Goal: Task Accomplishment & Management: Manage account settings

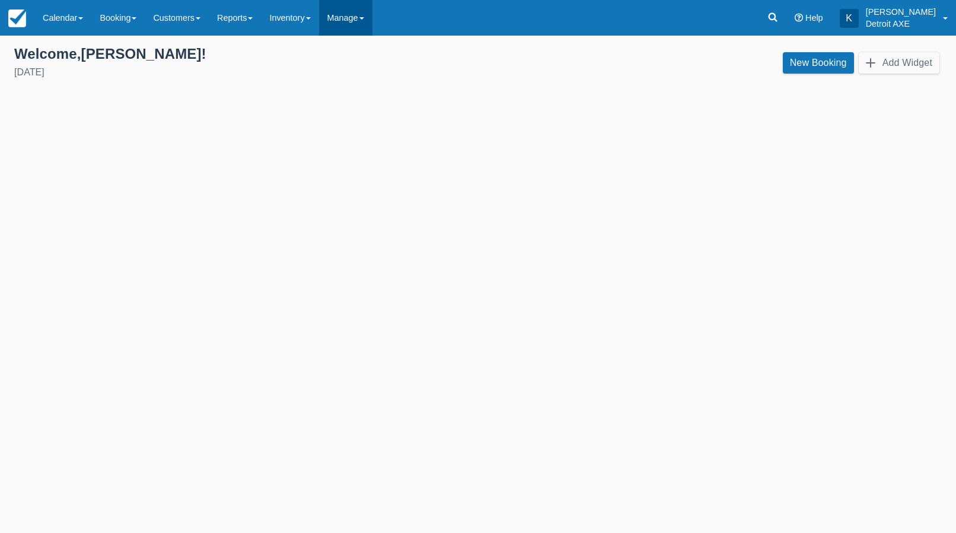
click at [348, 26] on link "Manage" at bounding box center [345, 18] width 53 height 36
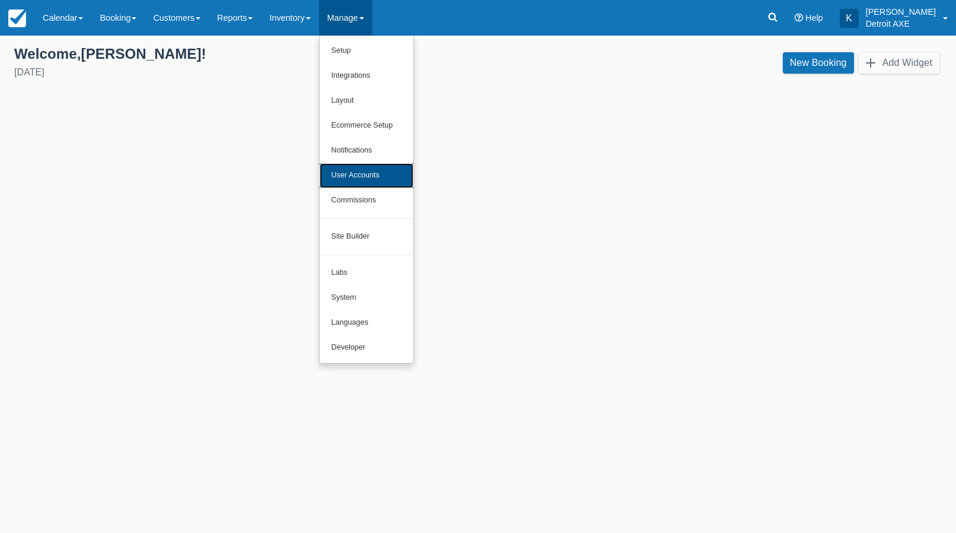
click at [406, 170] on link "User Accounts" at bounding box center [367, 175] width 94 height 25
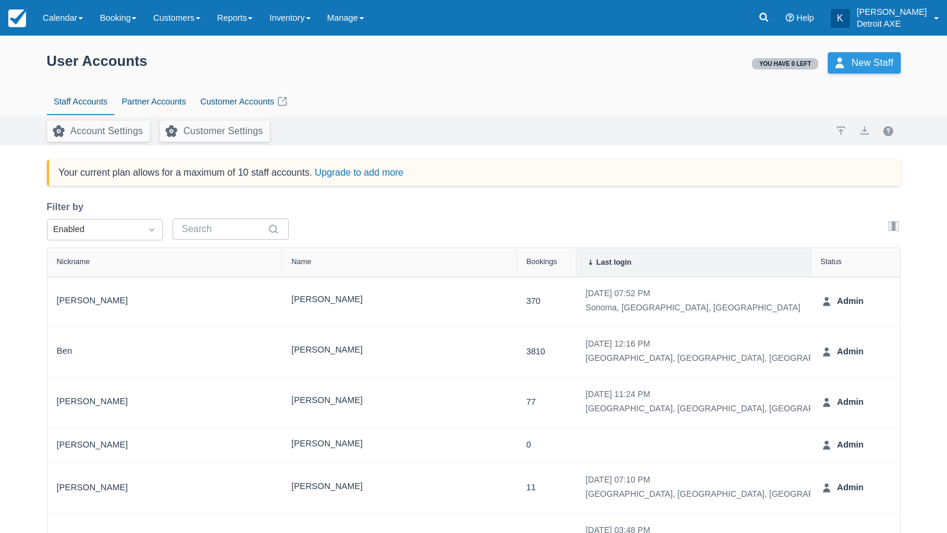
click at [845, 60] on link "New Staff" at bounding box center [864, 62] width 73 height 21
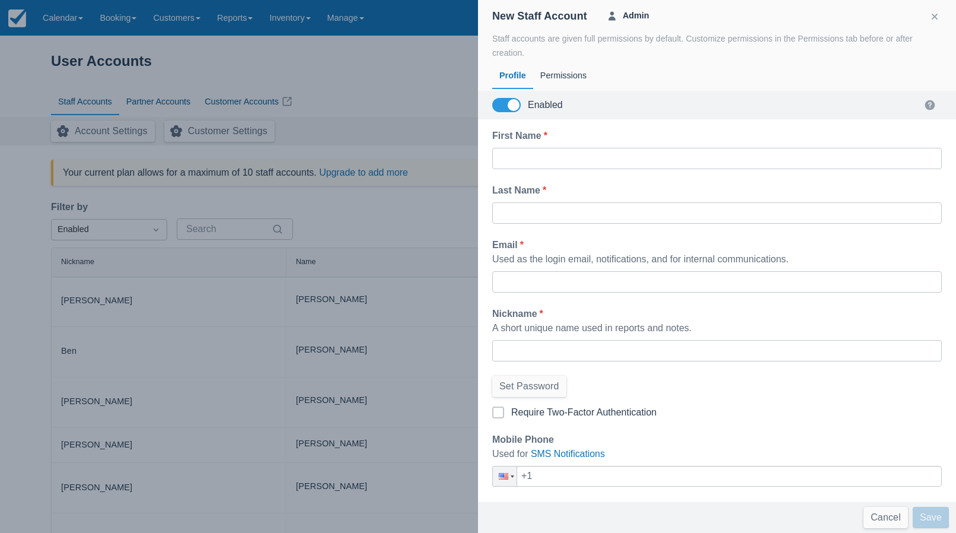
click at [433, 97] on div at bounding box center [478, 266] width 956 height 533
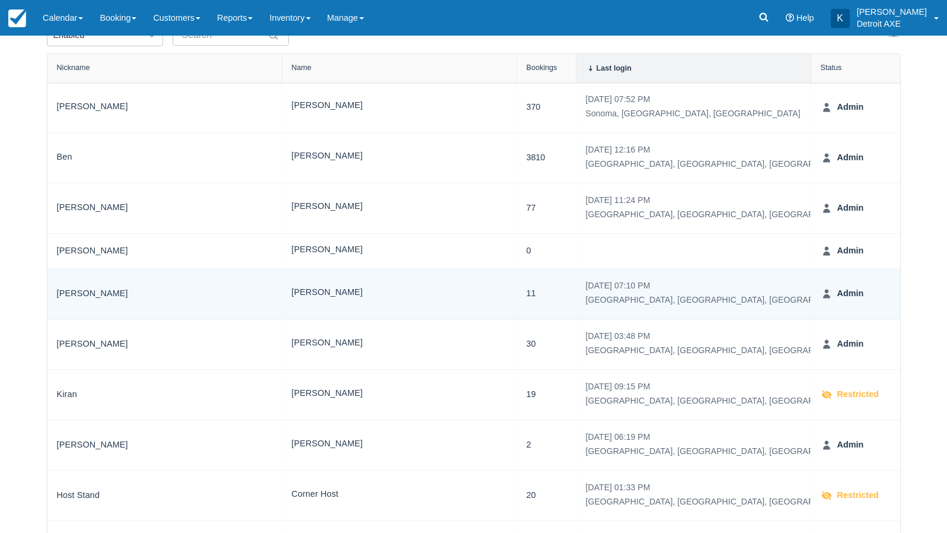
scroll to position [173, 0]
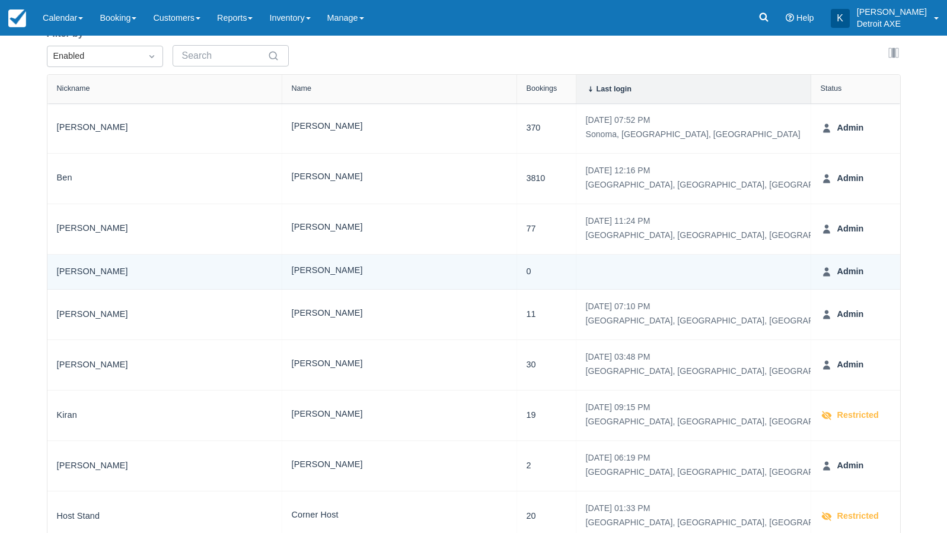
click at [452, 277] on div "Geoff Kretchmer" at bounding box center [399, 272] width 215 height 16
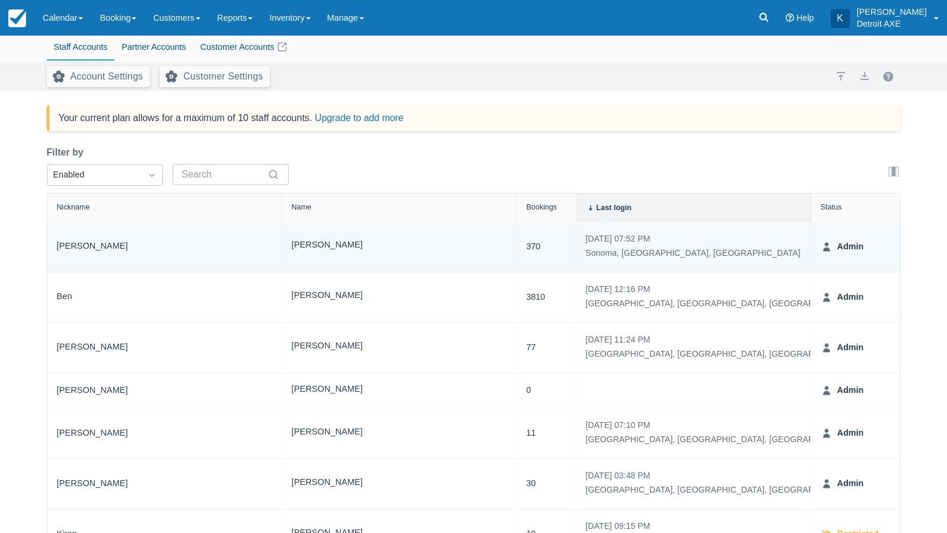
scroll to position [0, 0]
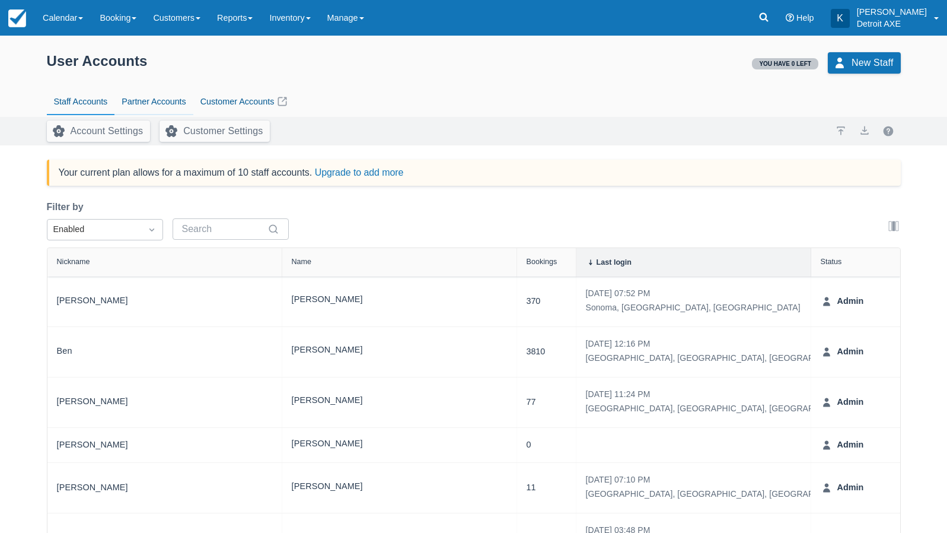
click at [151, 101] on link "Partner Accounts" at bounding box center [154, 101] width 78 height 27
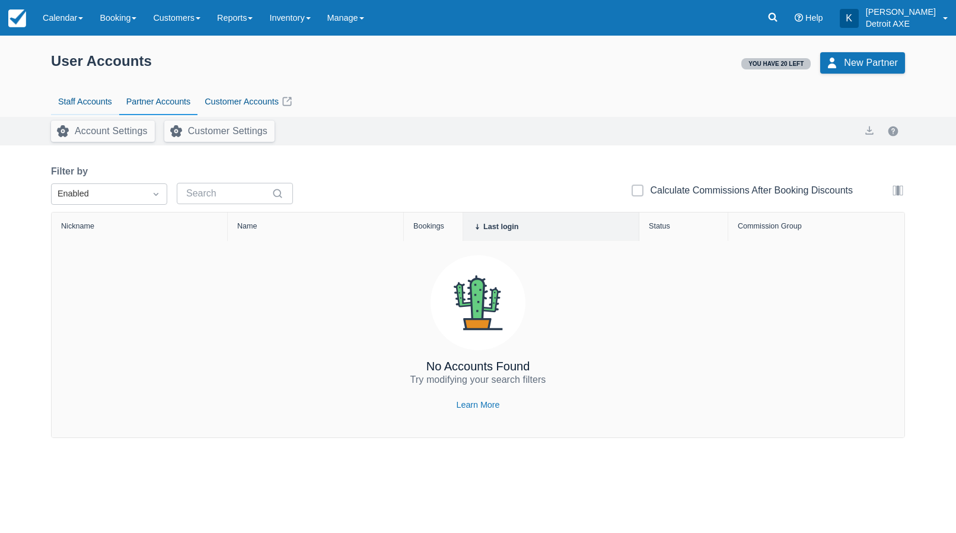
click at [76, 104] on link "Staff Accounts" at bounding box center [85, 101] width 68 height 27
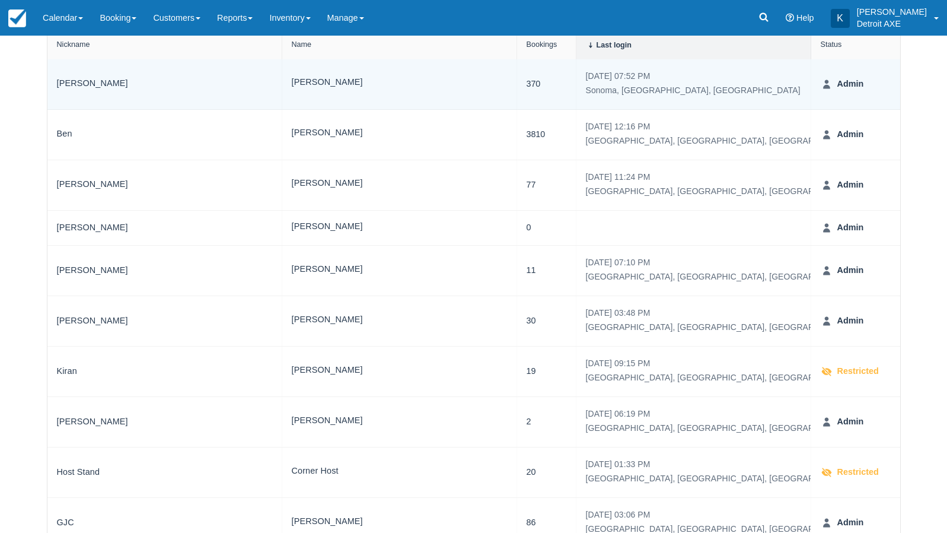
scroll to position [233, 0]
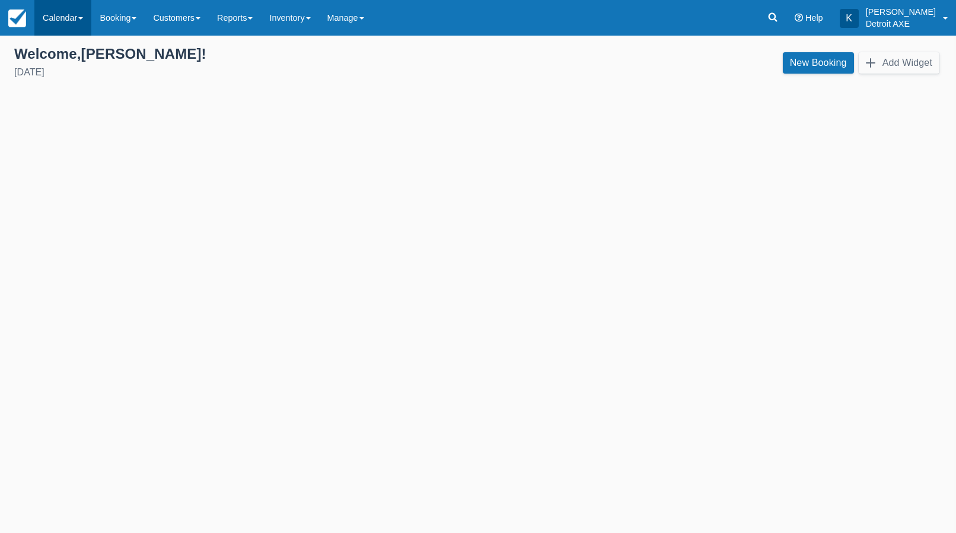
click at [74, 24] on link "Calendar" at bounding box center [62, 18] width 57 height 36
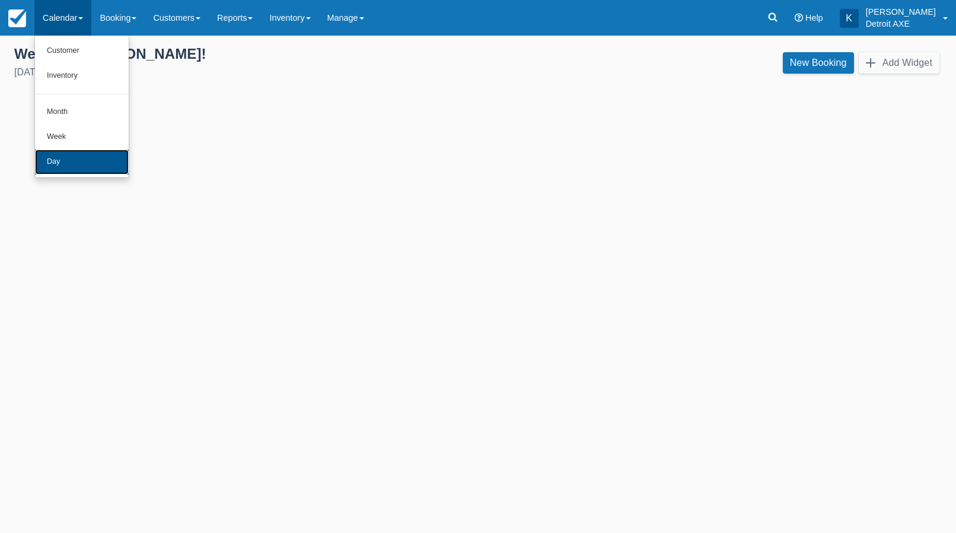
click at [76, 159] on link "Day" at bounding box center [82, 162] width 94 height 25
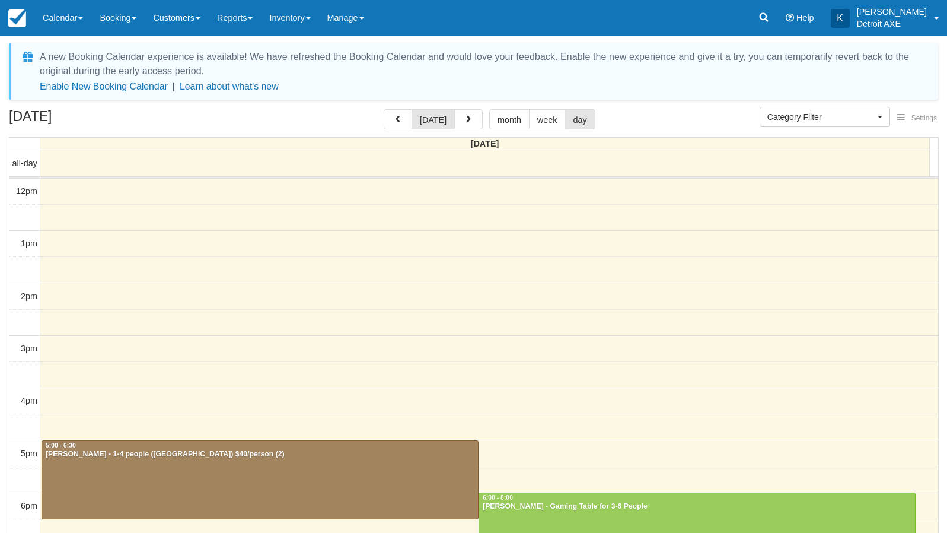
select select
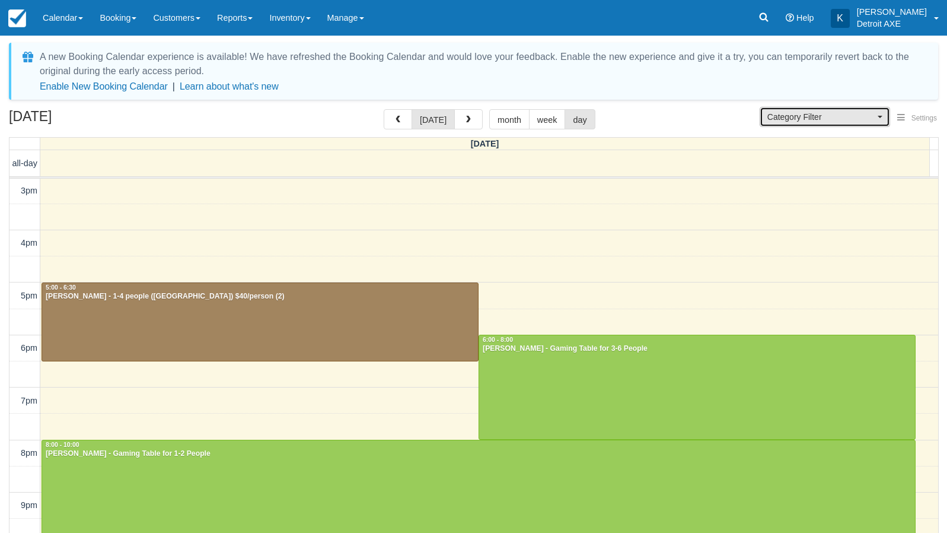
click at [828, 112] on span "Category Filter" at bounding box center [821, 117] width 107 height 12
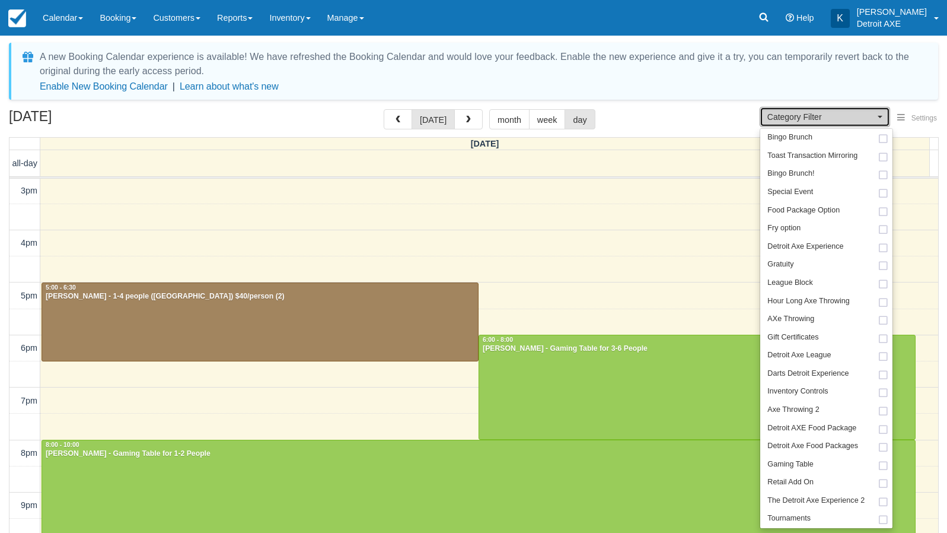
click at [828, 112] on span "Category Filter" at bounding box center [821, 117] width 107 height 12
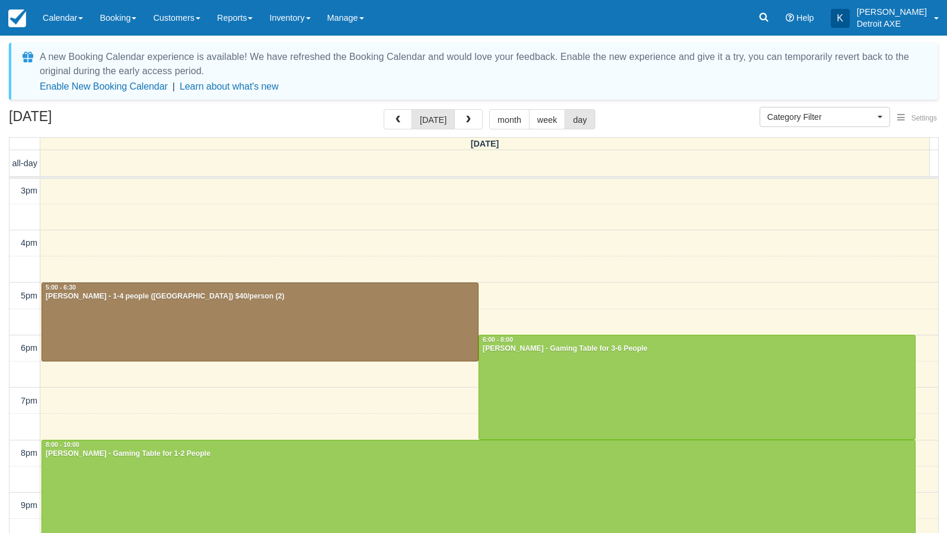
click at [665, 116] on div "August 11, 2025 today month week day" at bounding box center [474, 122] width 930 height 26
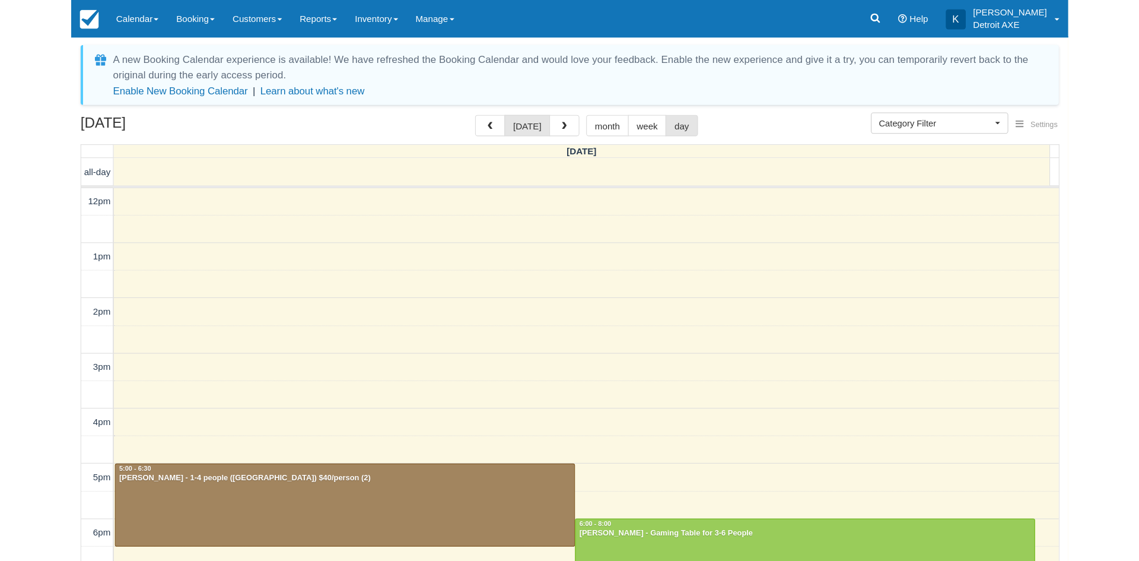
scroll to position [187, 0]
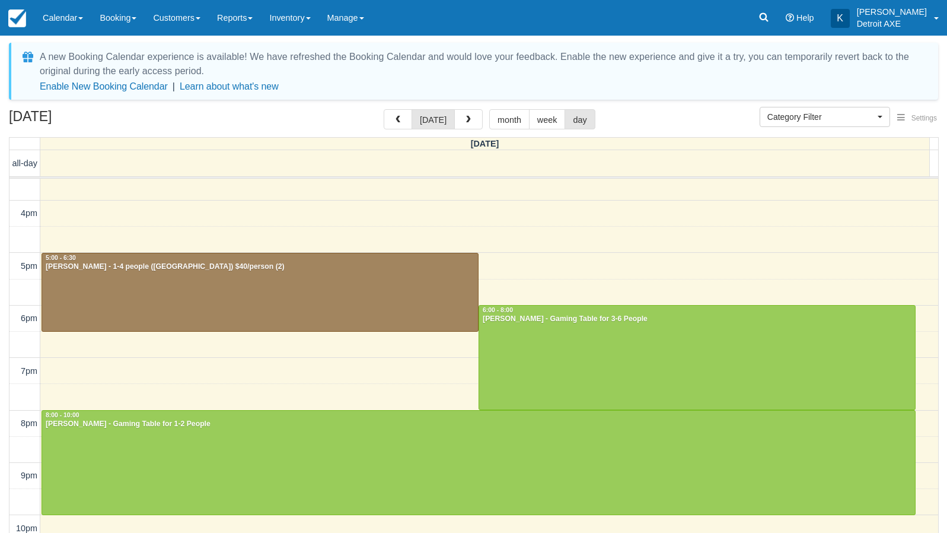
click at [640, 114] on div "August 11, 2025 today month week day" at bounding box center [474, 122] width 930 height 26
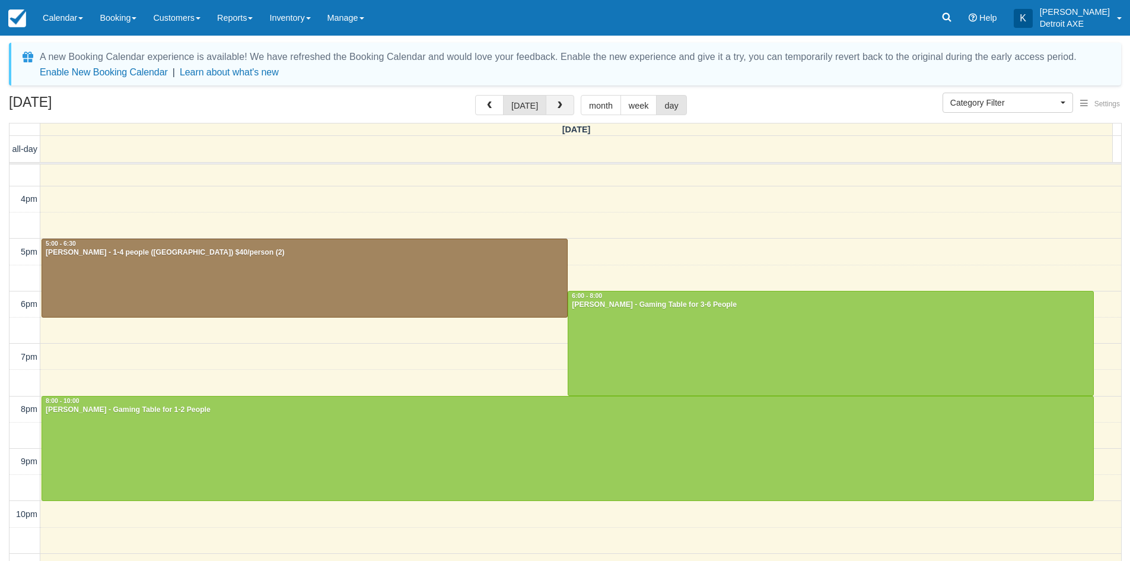
click at [567, 111] on button "button" at bounding box center [560, 105] width 28 height 20
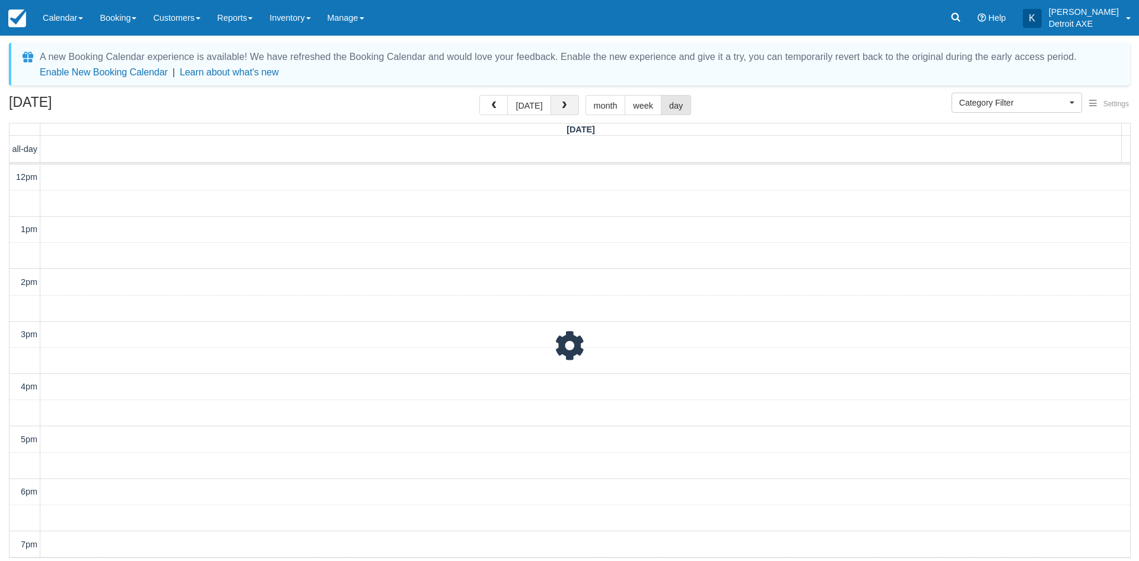
scroll to position [158, 0]
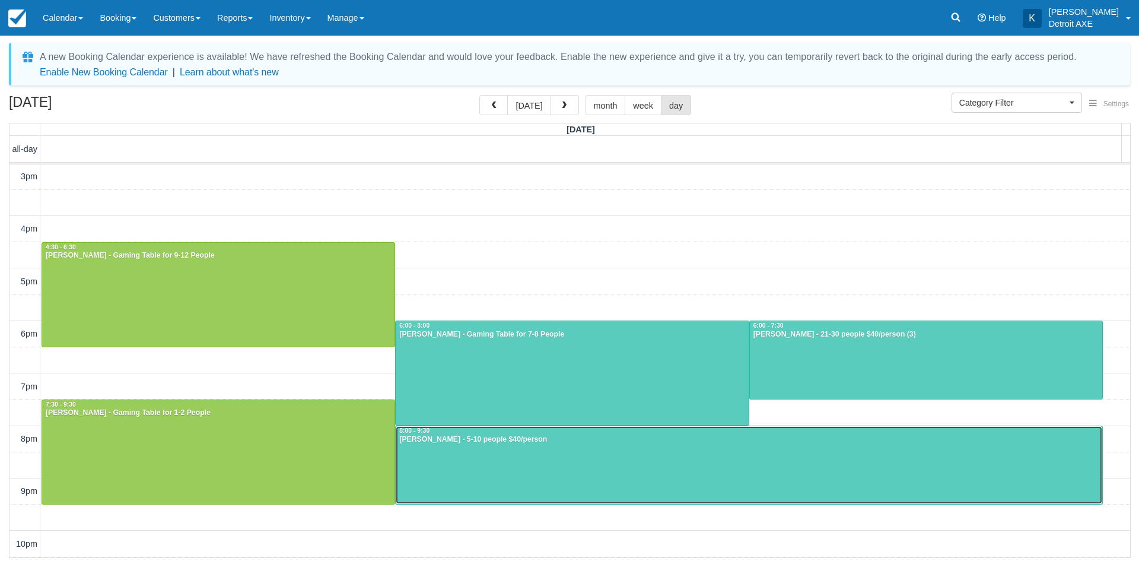
click at [528, 461] on div at bounding box center [749, 465] width 707 height 78
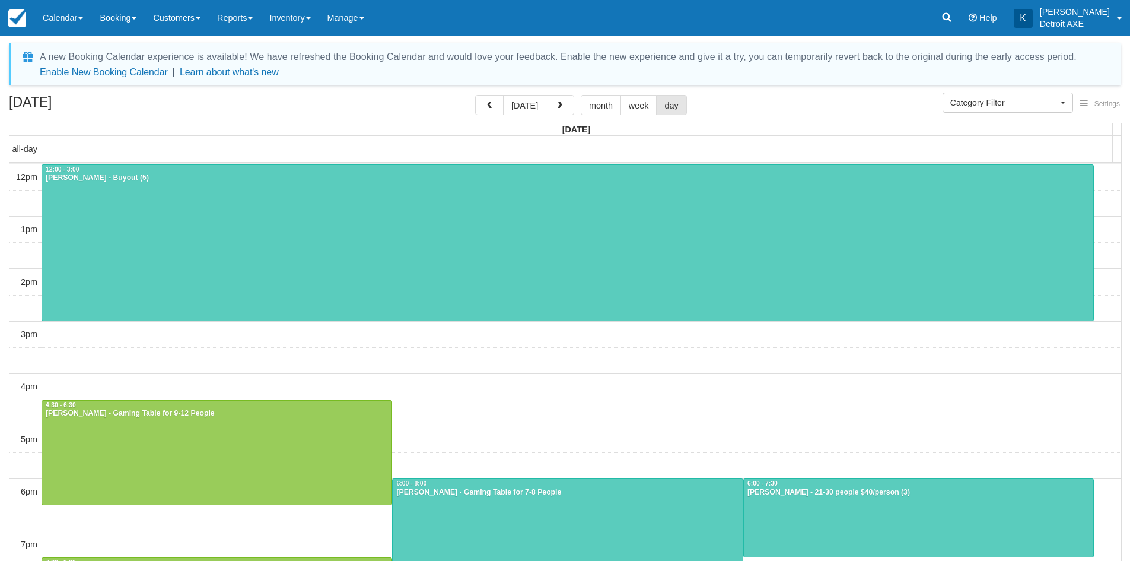
select select
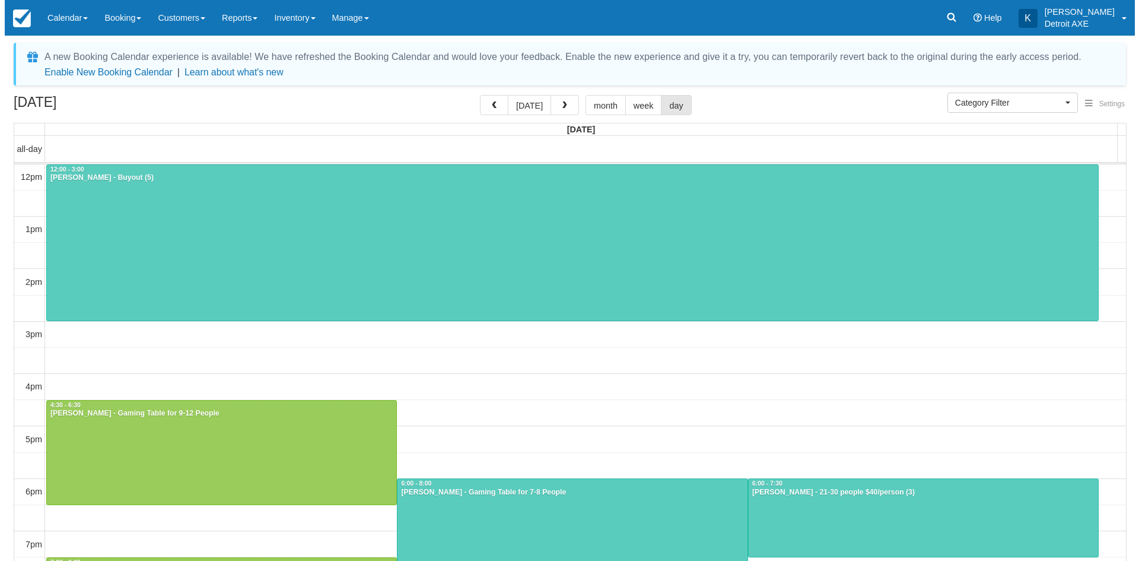
scroll to position [158, 0]
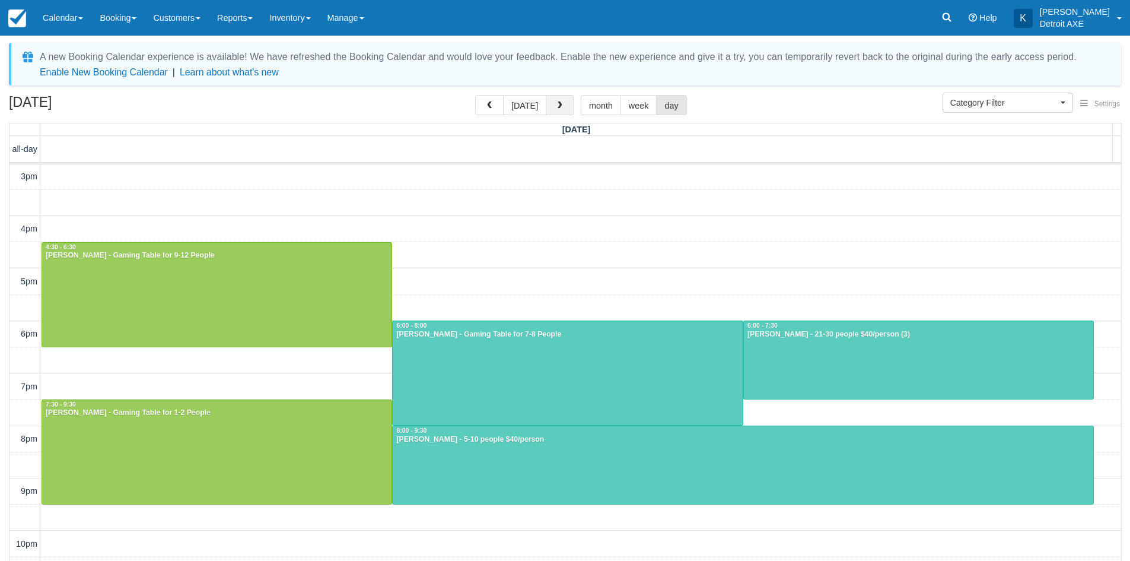
click at [557, 111] on button "button" at bounding box center [560, 105] width 28 height 20
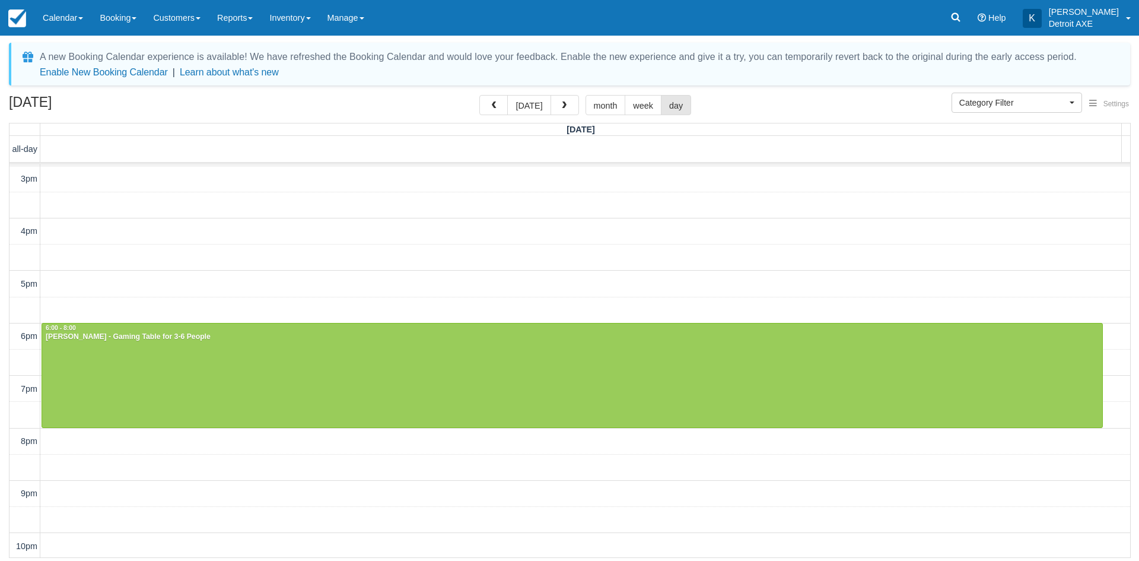
scroll to position [209, 0]
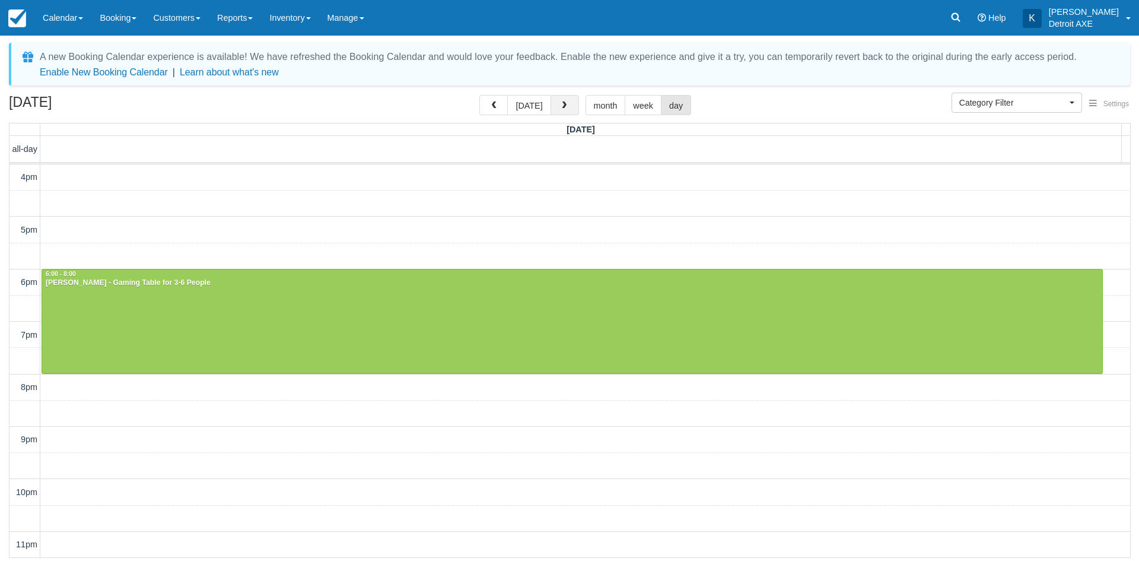
click at [562, 103] on span "button" at bounding box center [564, 105] width 8 height 8
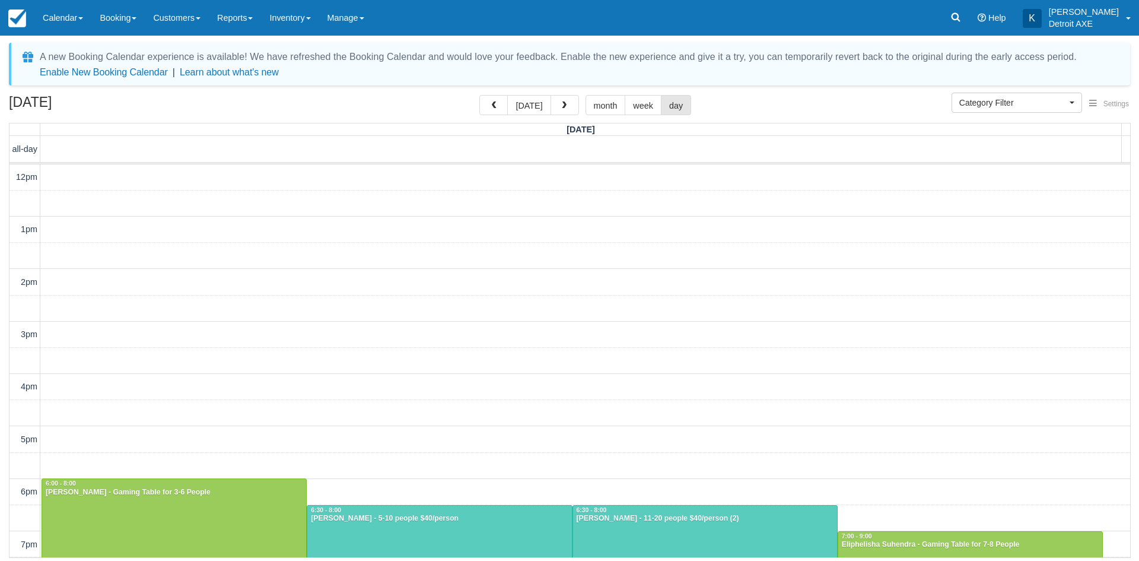
scroll to position [209, 0]
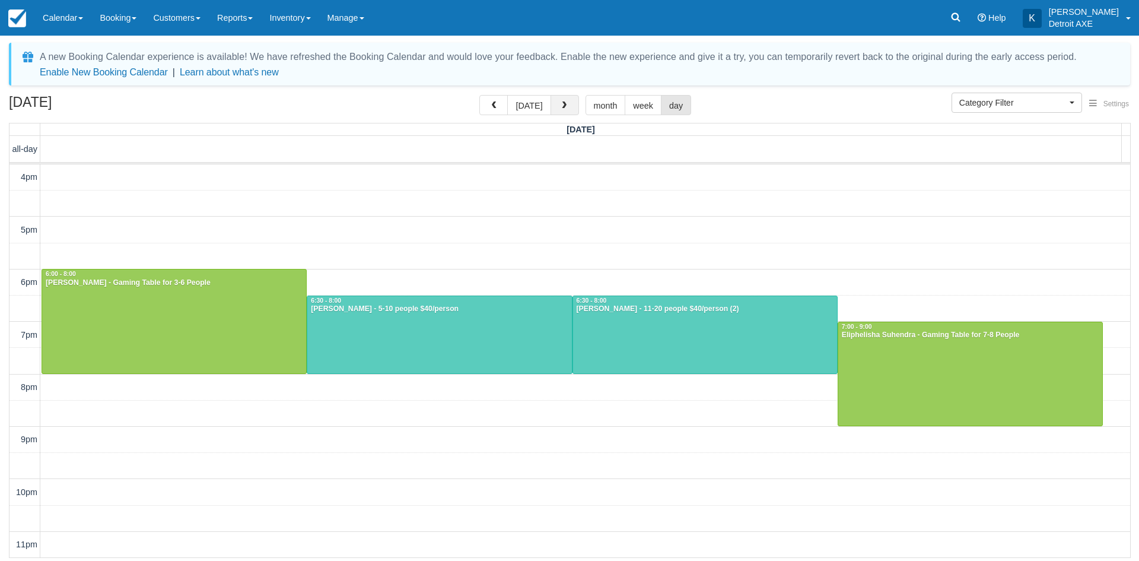
click at [560, 101] on span "button" at bounding box center [564, 105] width 8 height 8
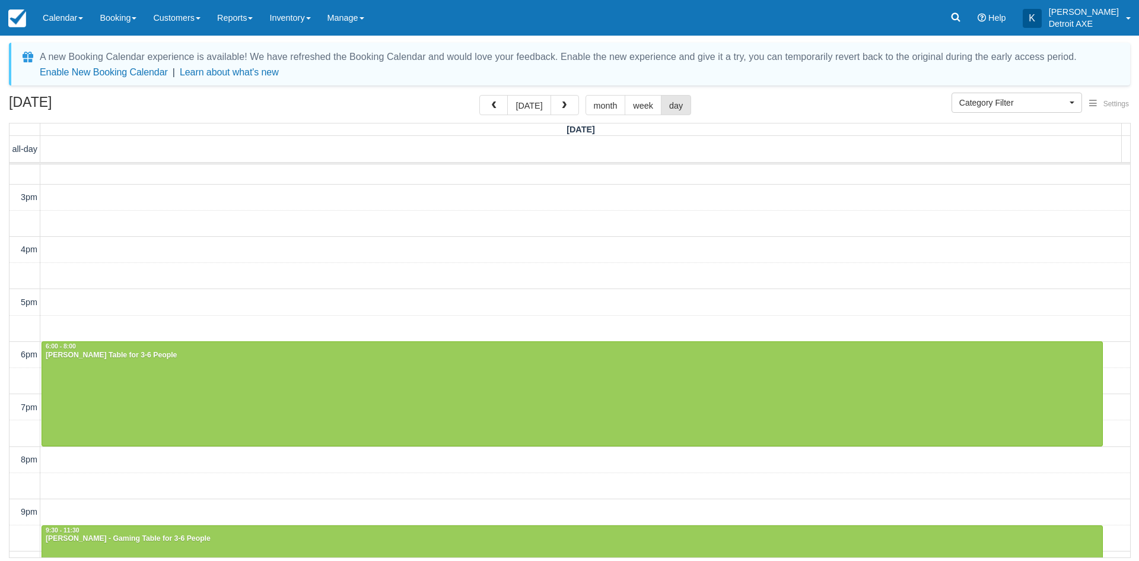
scroll to position [91, 0]
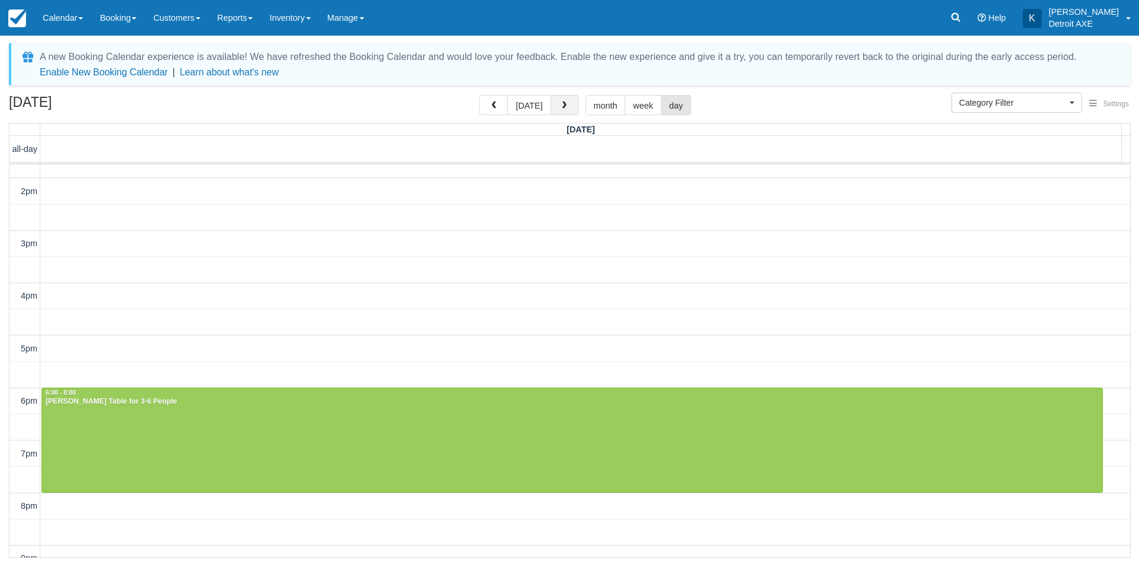
click at [567, 113] on button "button" at bounding box center [565, 105] width 28 height 20
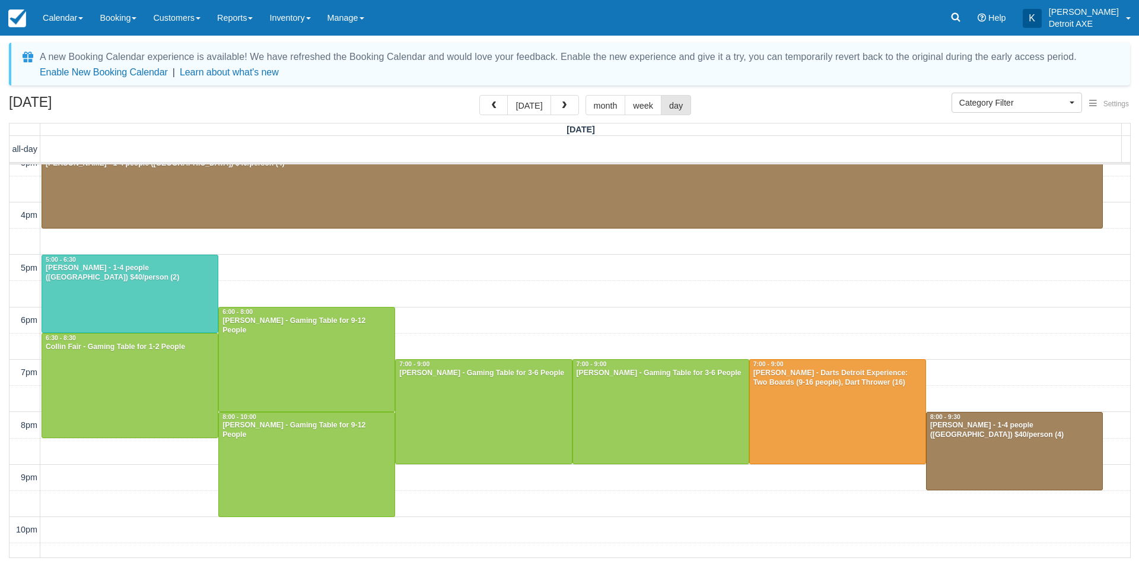
scroll to position [255, 0]
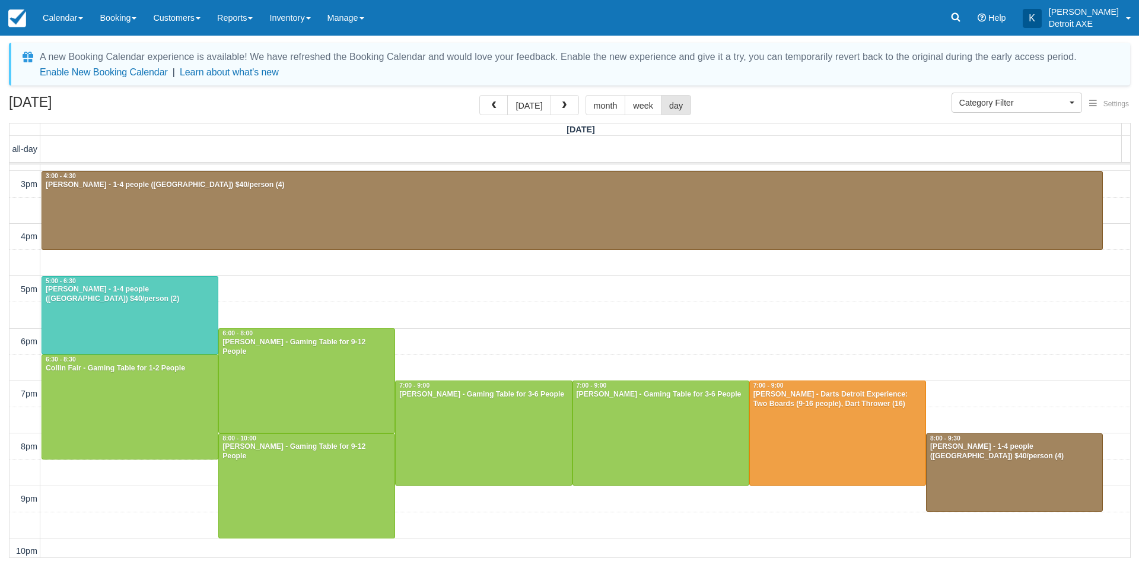
click at [566, 117] on div "August 16, 2025 today month week day" at bounding box center [569, 108] width 1121 height 26
click at [568, 111] on button "button" at bounding box center [565, 105] width 28 height 20
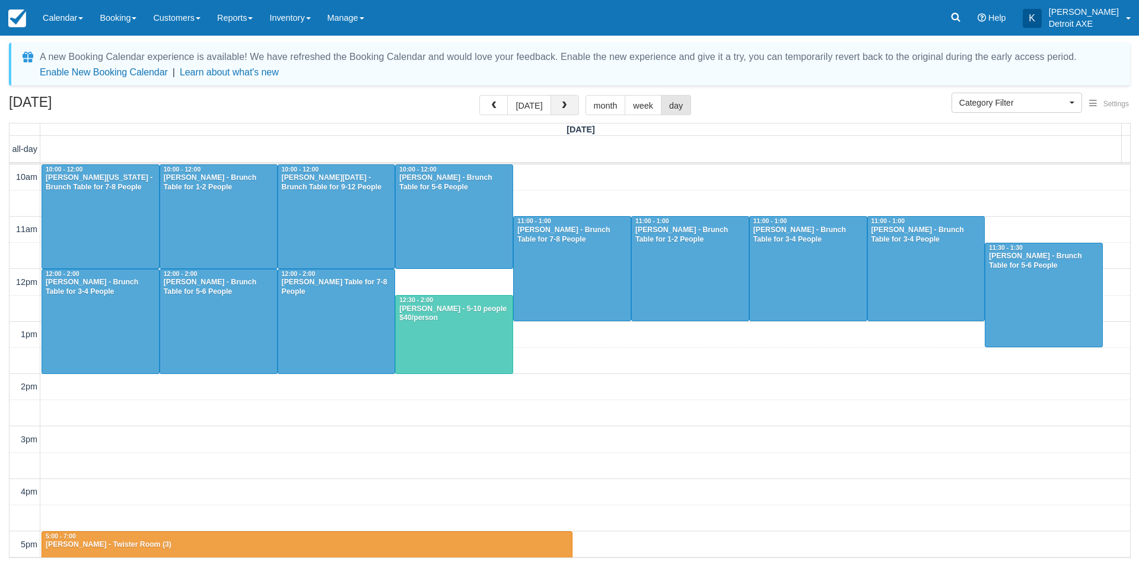
click at [562, 103] on span "button" at bounding box center [564, 105] width 8 height 8
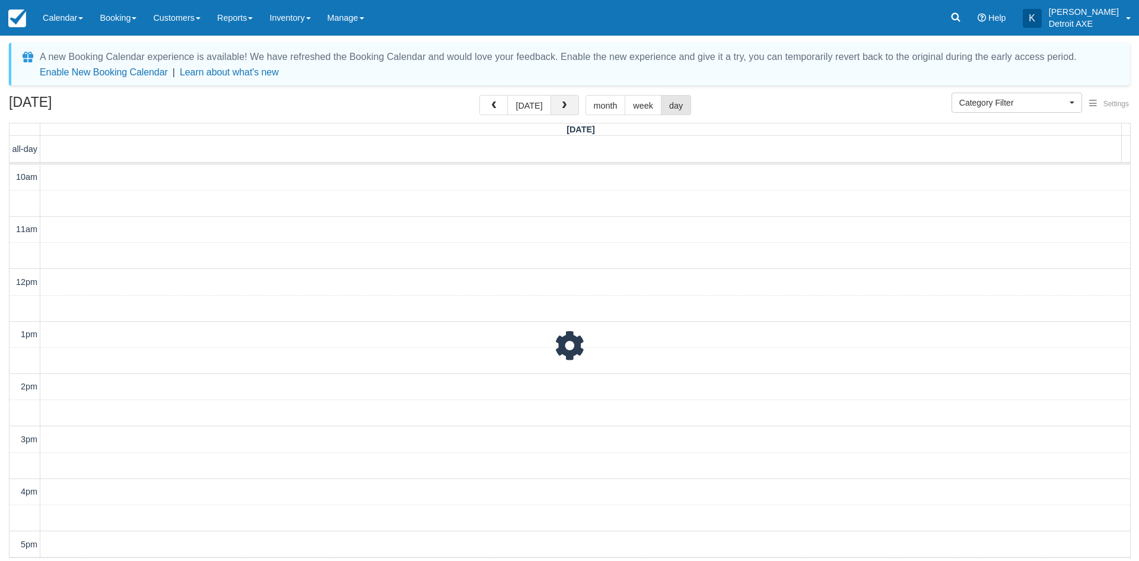
scroll to position [263, 0]
click at [529, 112] on button "today" at bounding box center [528, 105] width 43 height 20
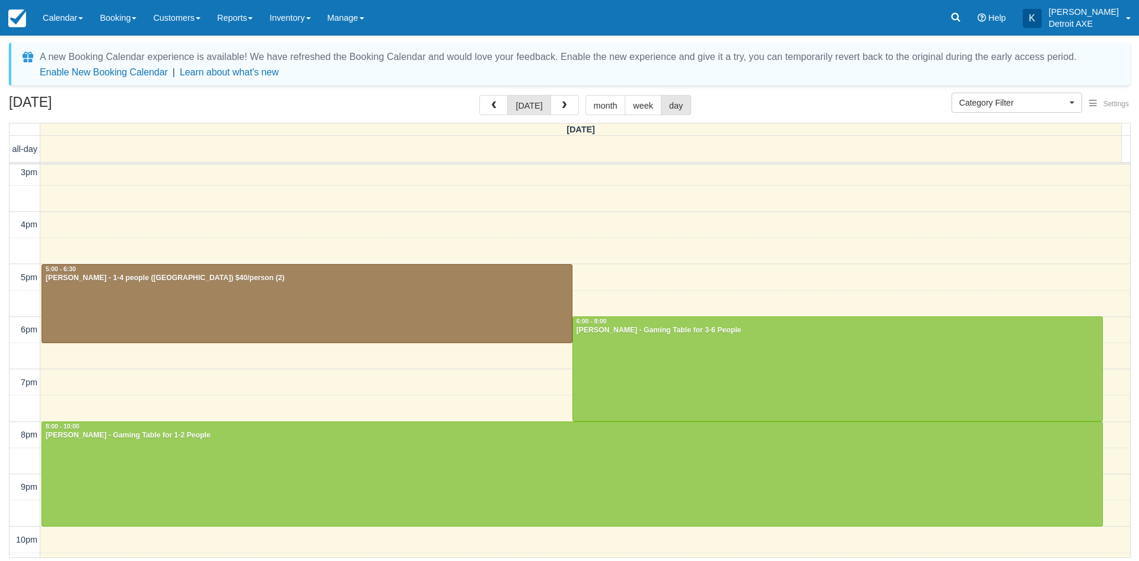
scroll to position [209, 0]
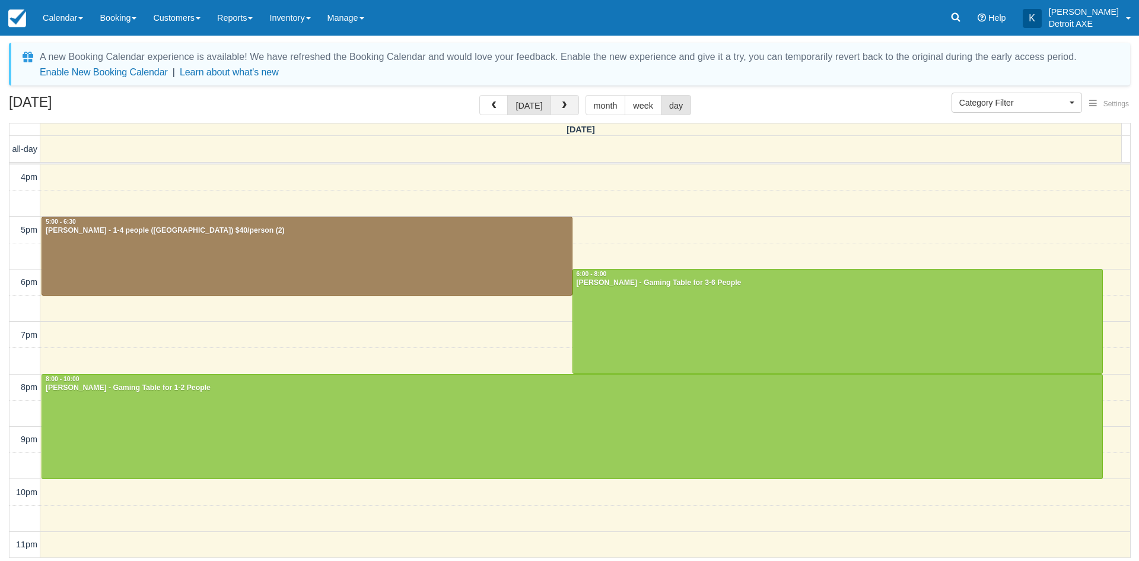
click at [570, 105] on button "button" at bounding box center [565, 105] width 28 height 20
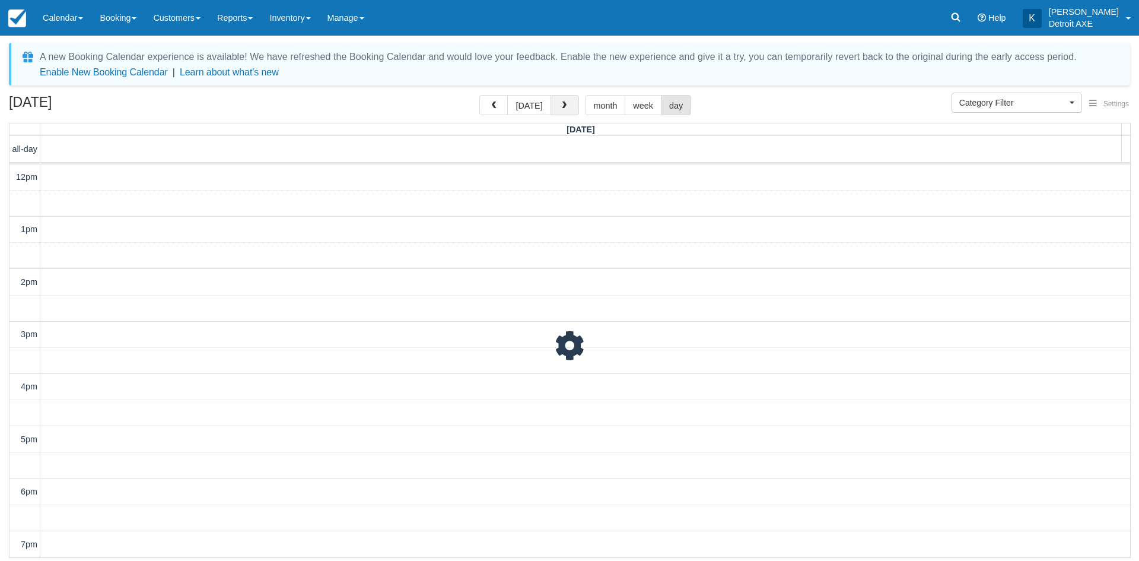
scroll to position [209, 0]
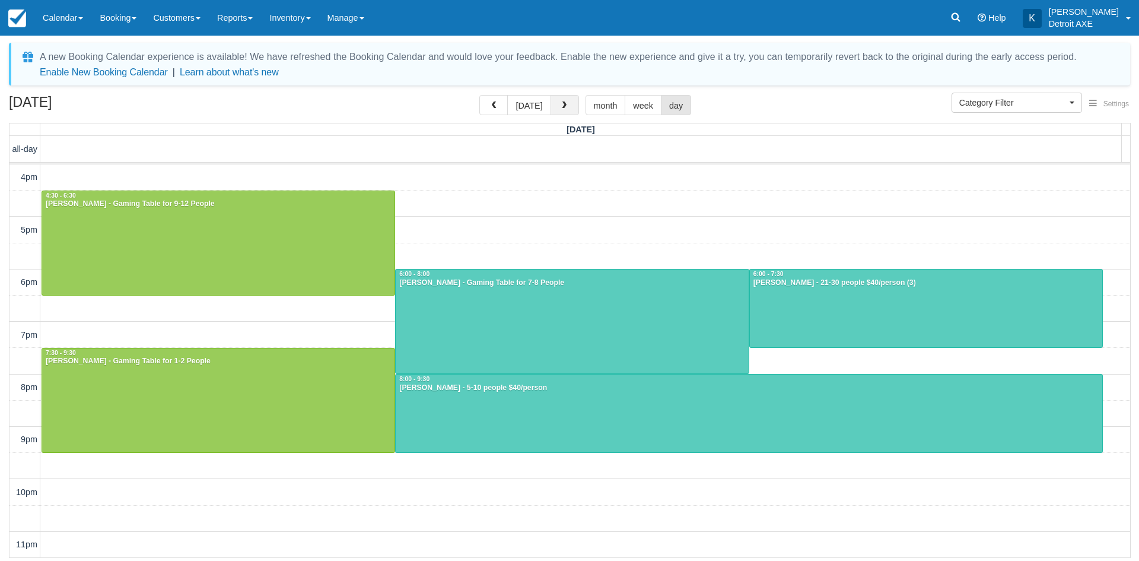
click at [565, 106] on span "button" at bounding box center [564, 105] width 8 height 8
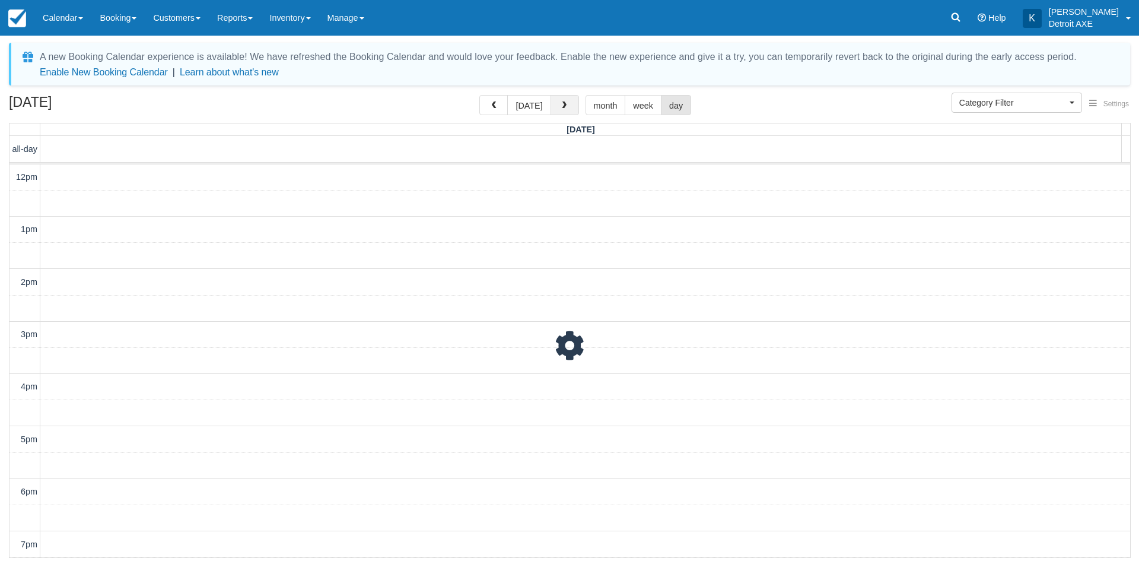
scroll to position [209, 0]
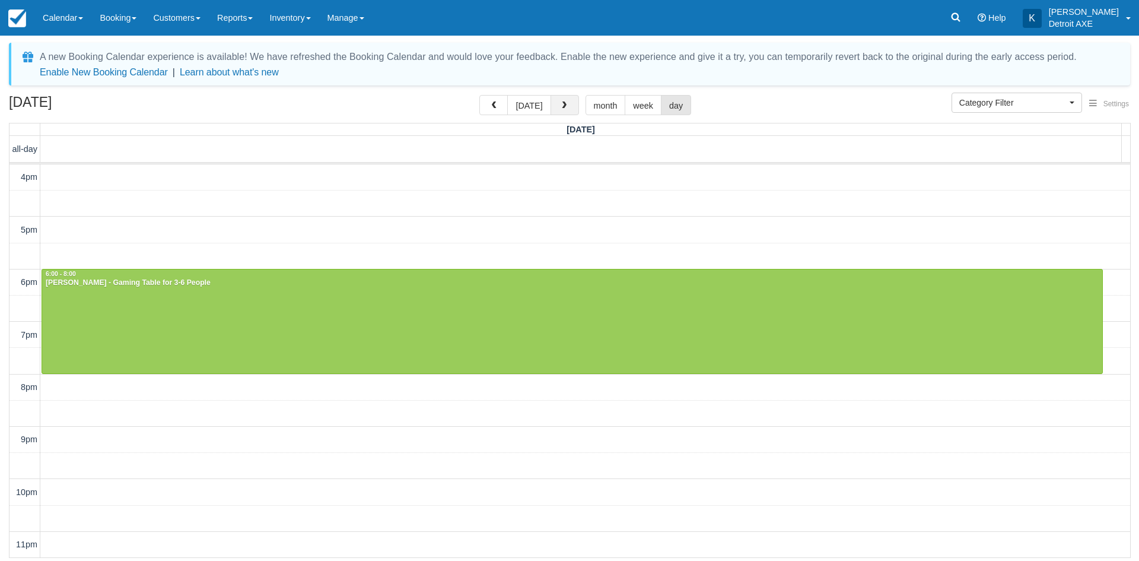
click at [565, 106] on span "button" at bounding box center [564, 105] width 8 height 8
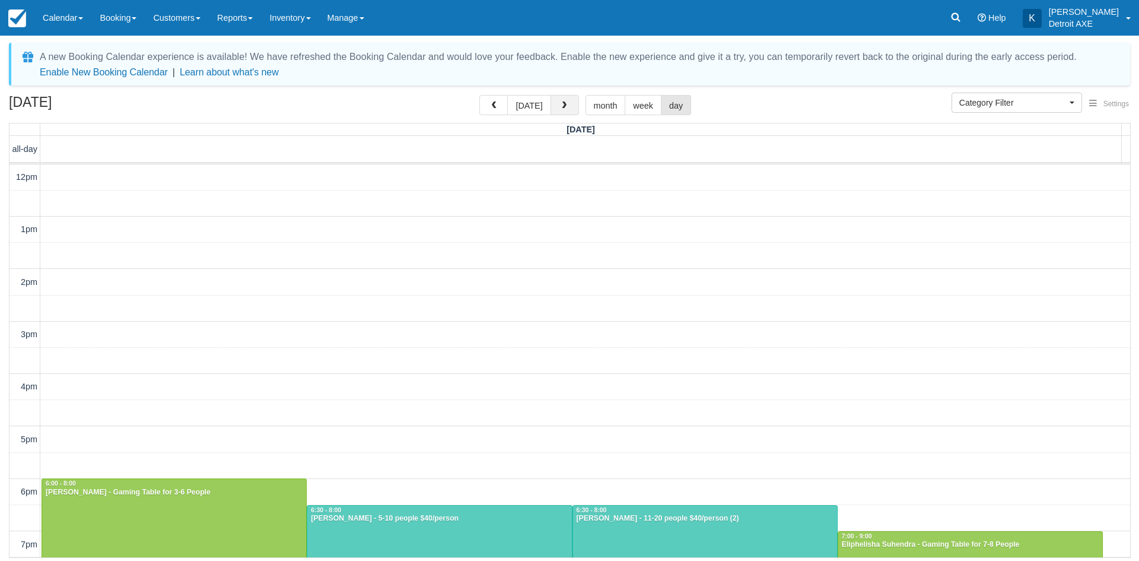
scroll to position [209, 0]
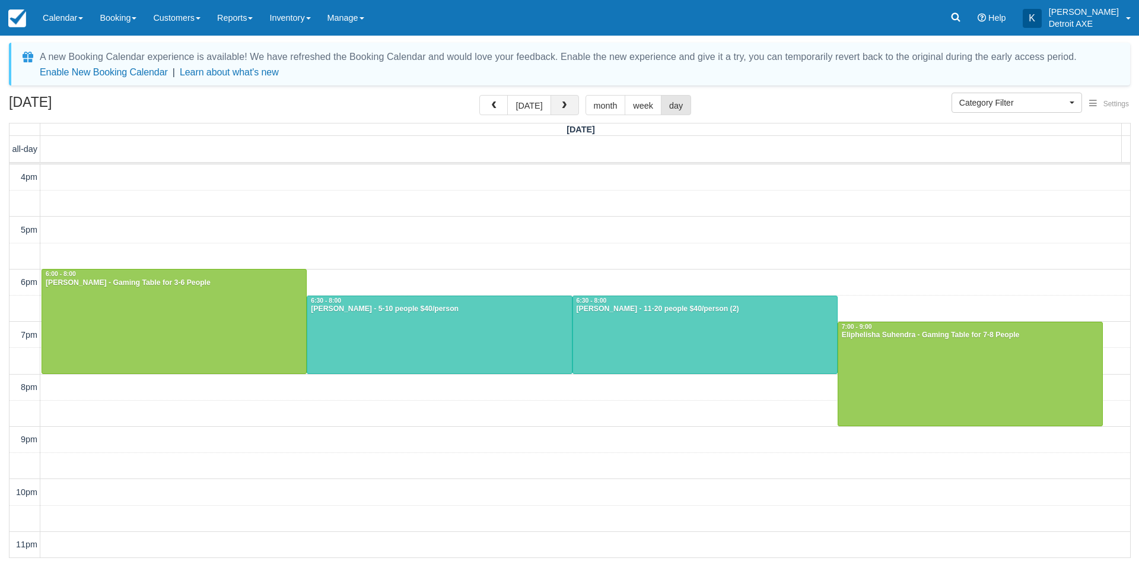
click at [565, 106] on span "button" at bounding box center [564, 105] width 8 height 8
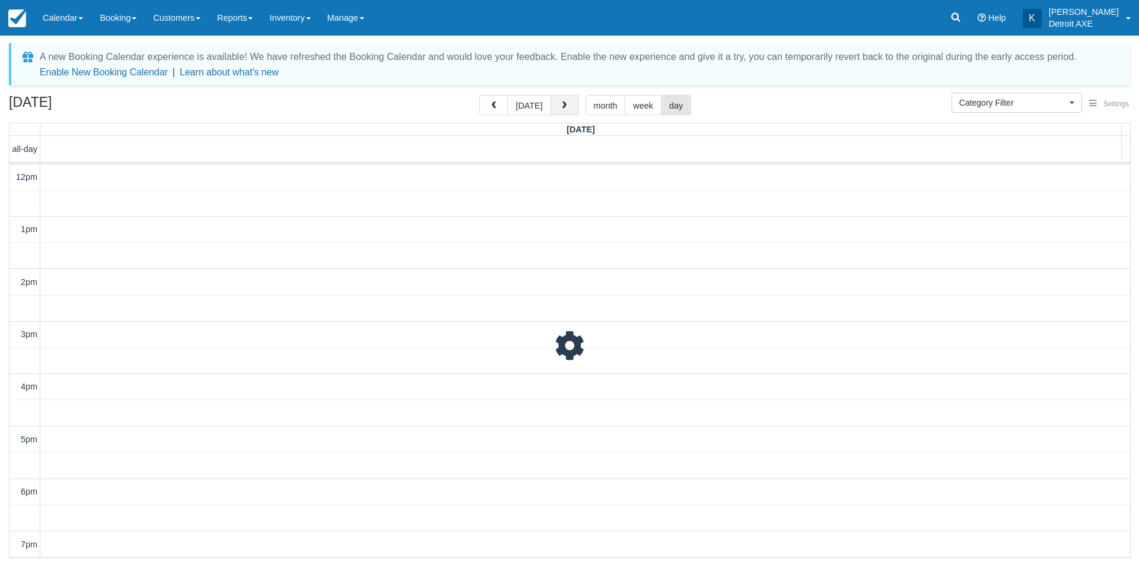
scroll to position [209, 0]
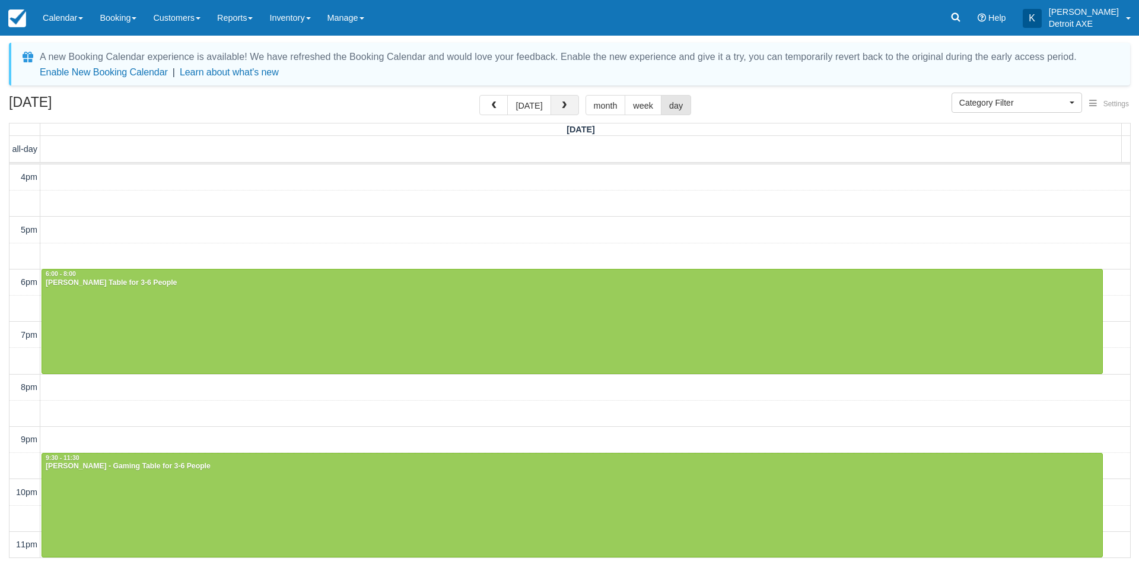
click at [565, 106] on span "button" at bounding box center [564, 105] width 8 height 8
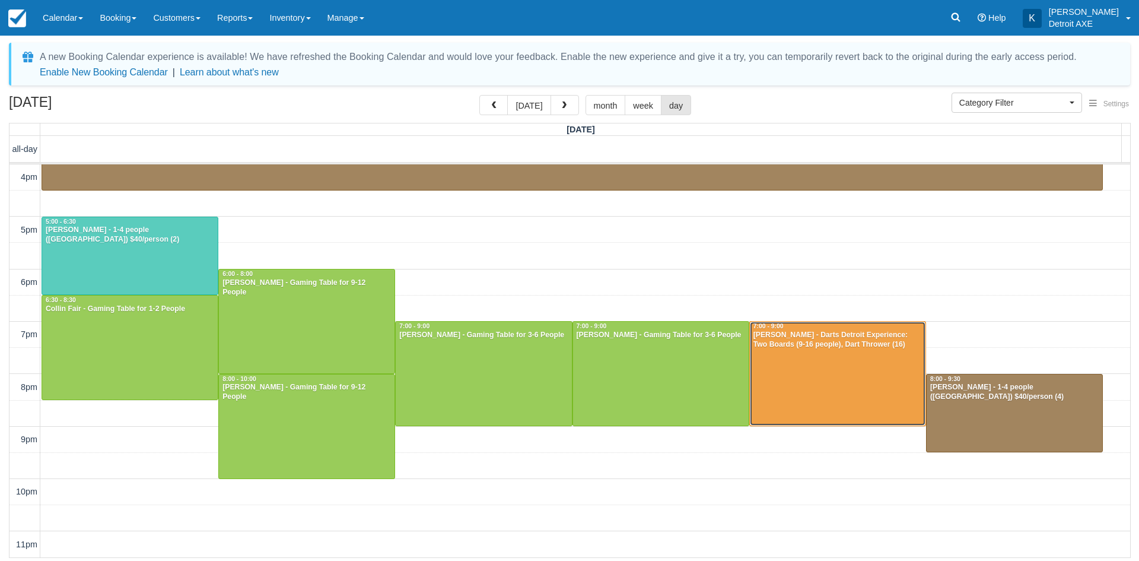
click at [796, 376] on div at bounding box center [838, 374] width 176 height 104
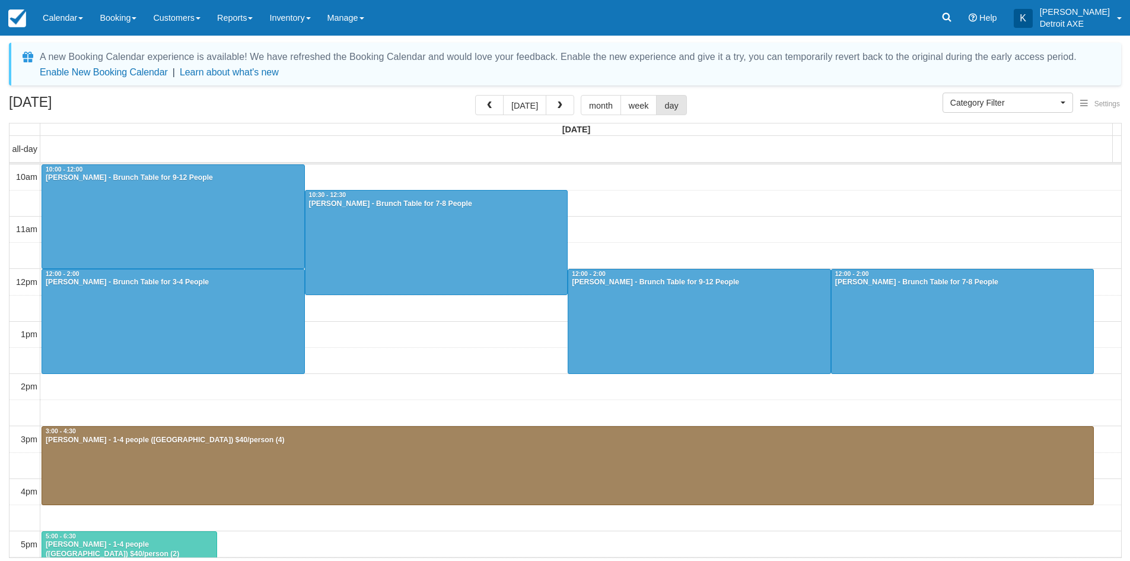
select select
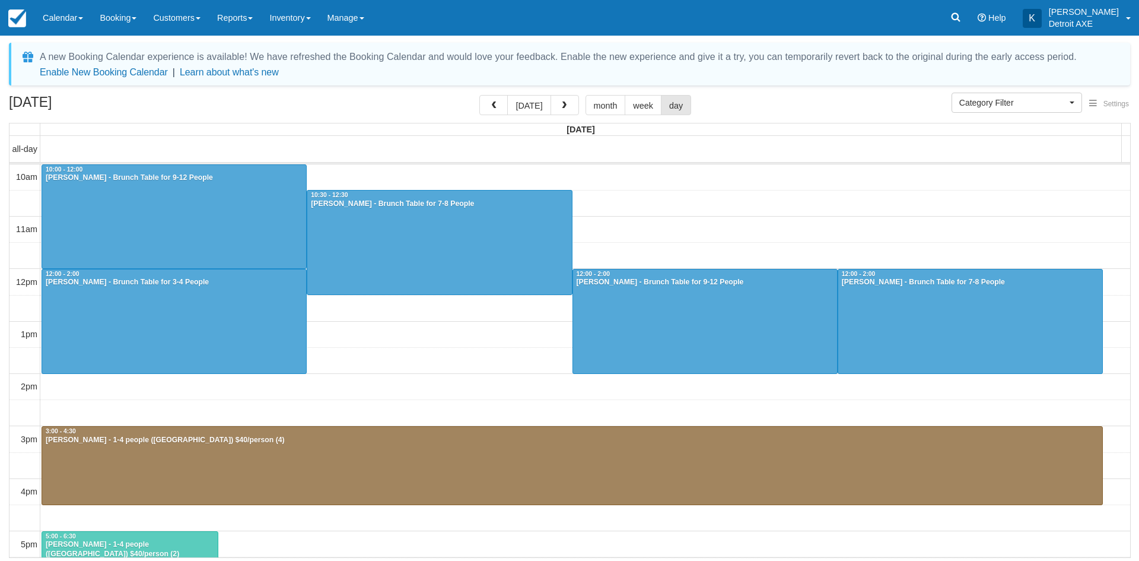
scroll to position [160, 0]
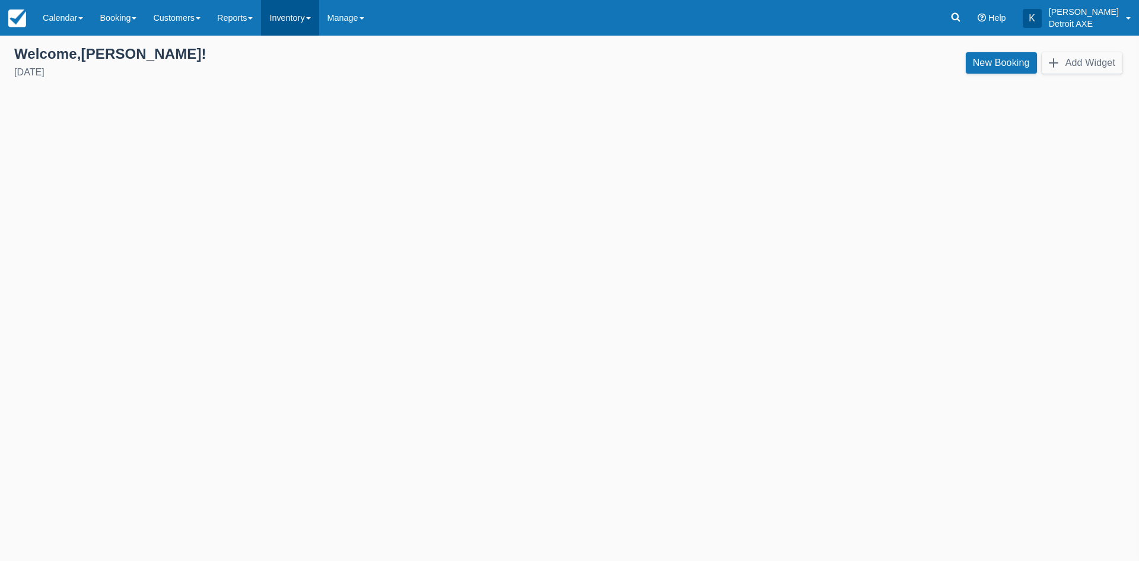
click at [304, 12] on link "Inventory" at bounding box center [290, 18] width 58 height 36
click at [349, 29] on link "Manage" at bounding box center [345, 18] width 53 height 36
click at [314, 28] on link "Inventory" at bounding box center [290, 18] width 58 height 36
click at [313, 48] on link "Items" at bounding box center [309, 51] width 94 height 25
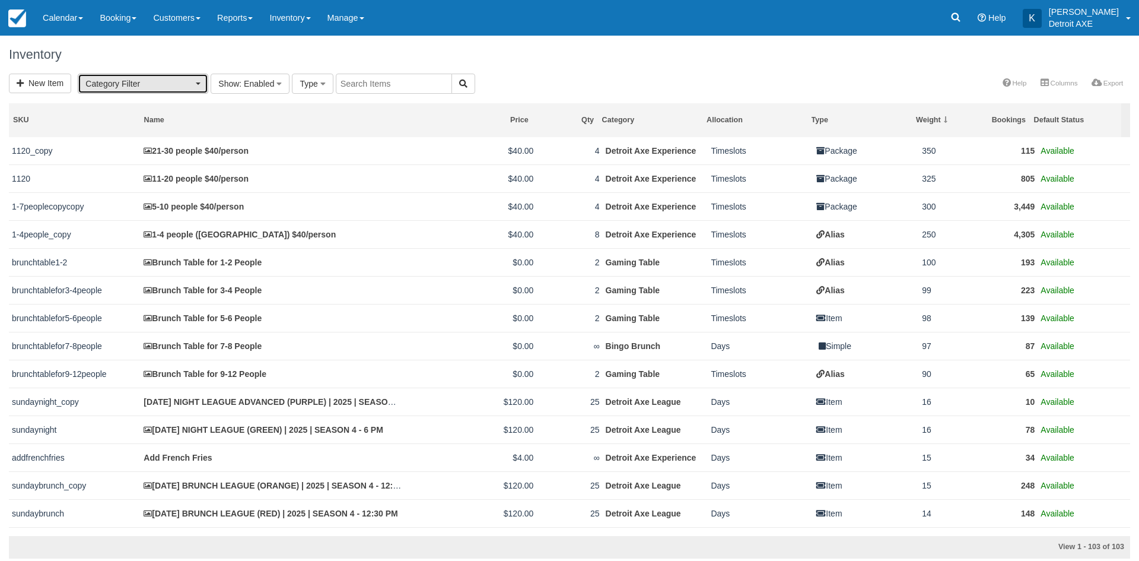
click at [182, 78] on span "Category Filter" at bounding box center [138, 84] width 107 height 12
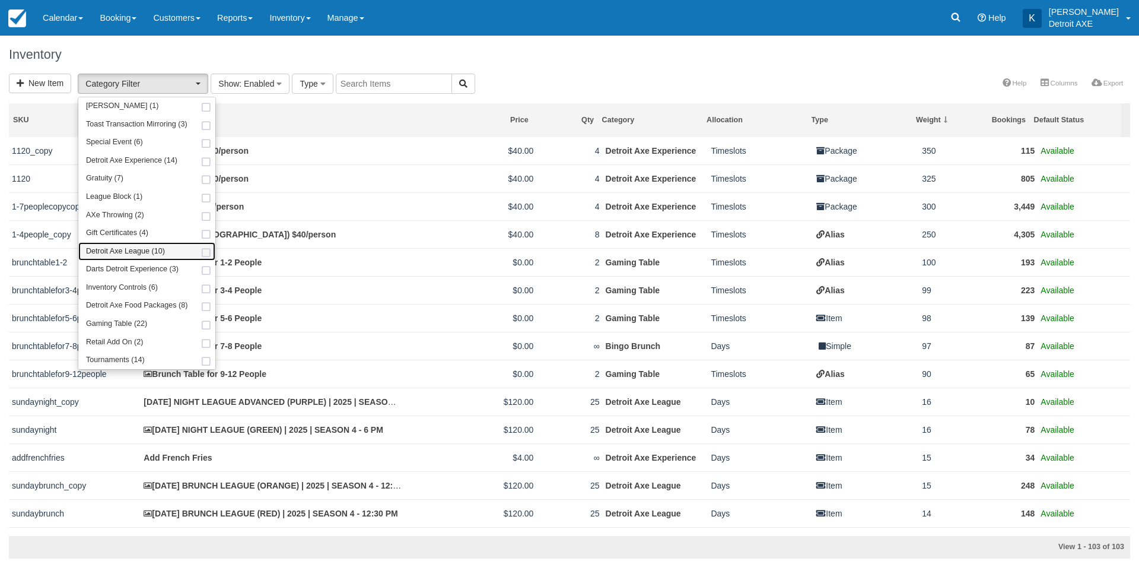
click at [172, 244] on link "Detroit Axe League (10)" at bounding box center [146, 251] width 137 height 18
select select "3"
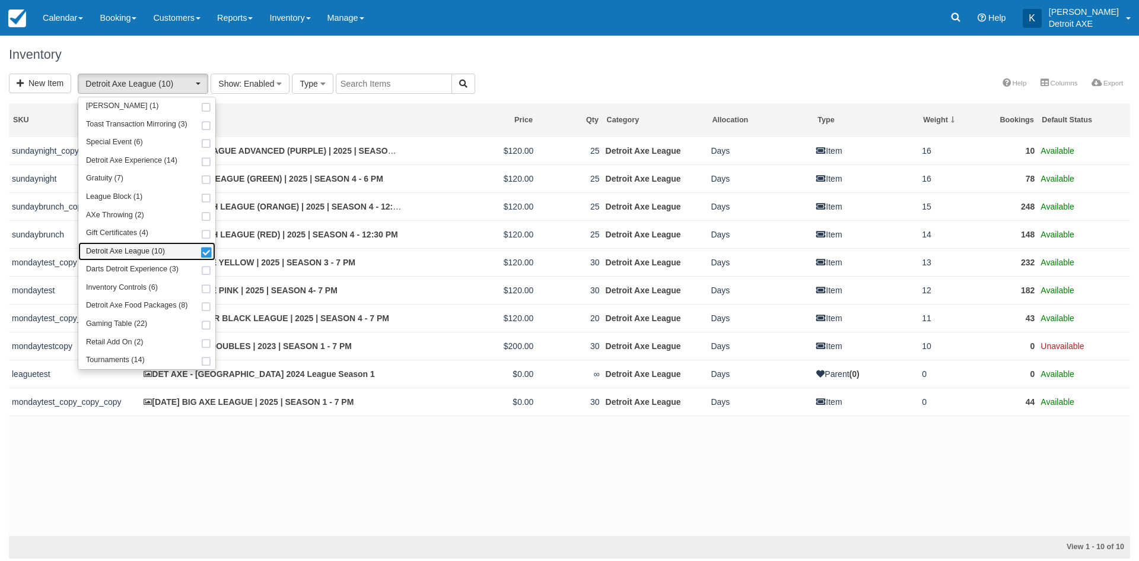
click at [172, 244] on link "Detroit Axe League (10)" at bounding box center [146, 251] width 137 height 18
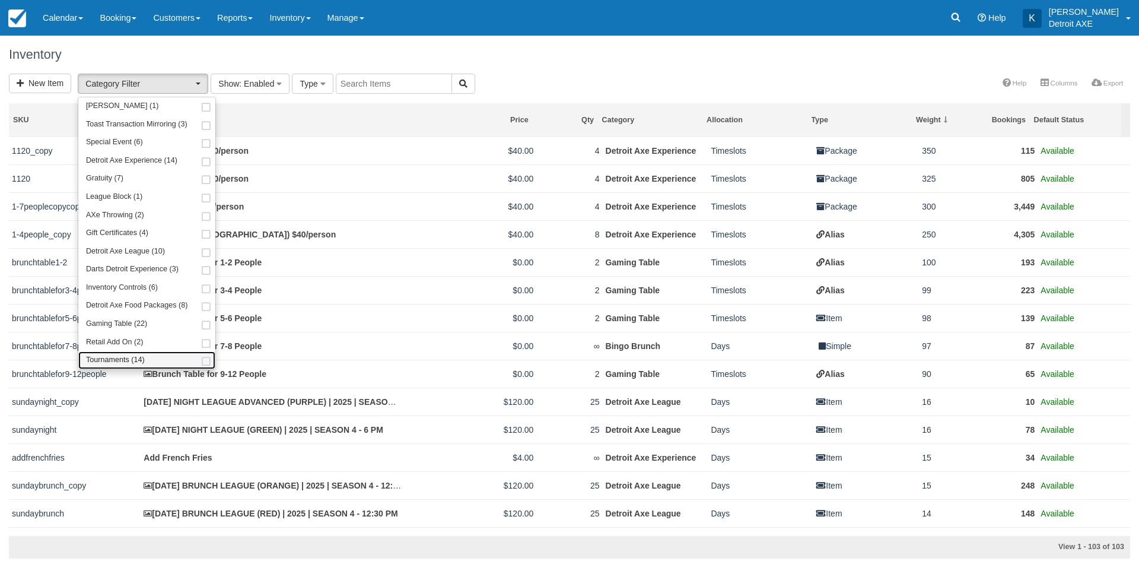
click at [167, 355] on link "Tournaments (14)" at bounding box center [146, 360] width 137 height 18
select select "13"
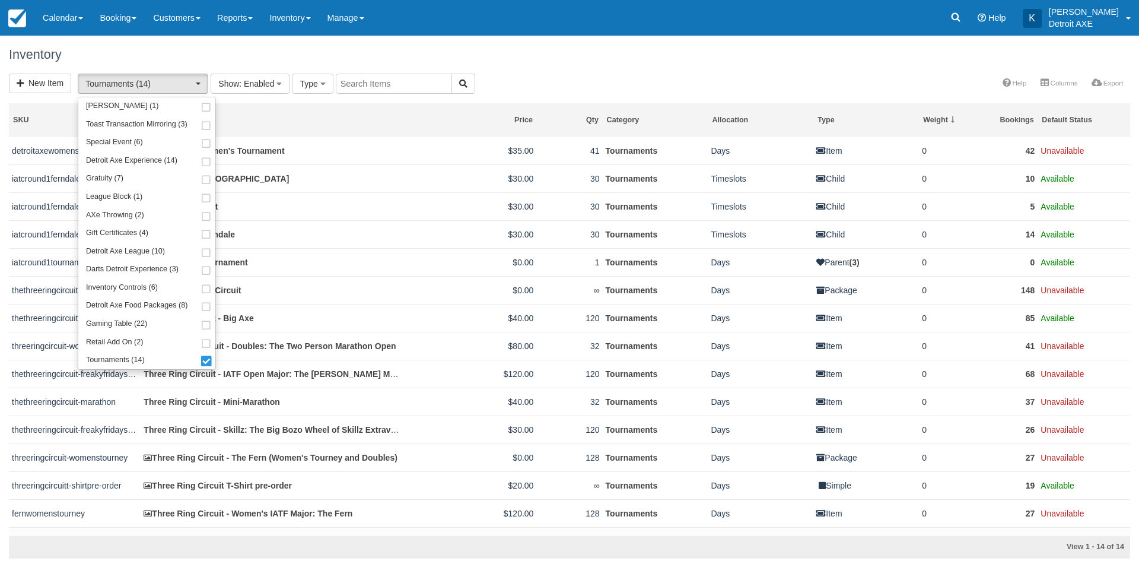
click at [533, 65] on div "Inventory" at bounding box center [569, 55] width 1139 height 38
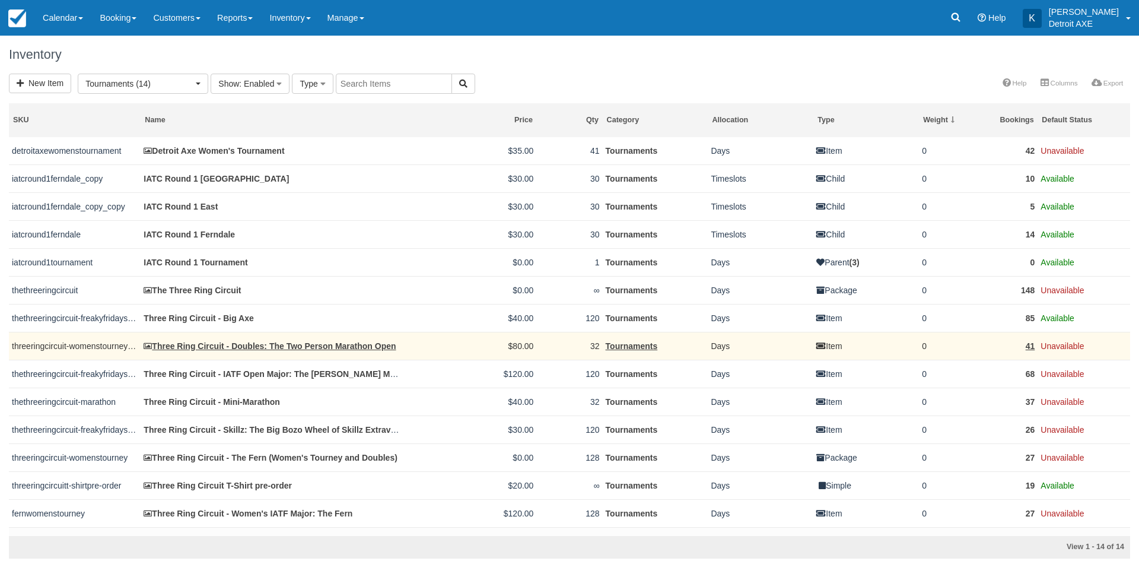
drag, startPoint x: 323, startPoint y: 342, endPoint x: 151, endPoint y: 349, distance: 172.8
click at [135, 349] on td "threeringcircuit-womenstourney_copy" at bounding box center [75, 346] width 132 height 28
click at [353, 343] on link "Three Ring Circuit - Doubles: The Two Person Marathon Open" at bounding box center [270, 345] width 252 height 9
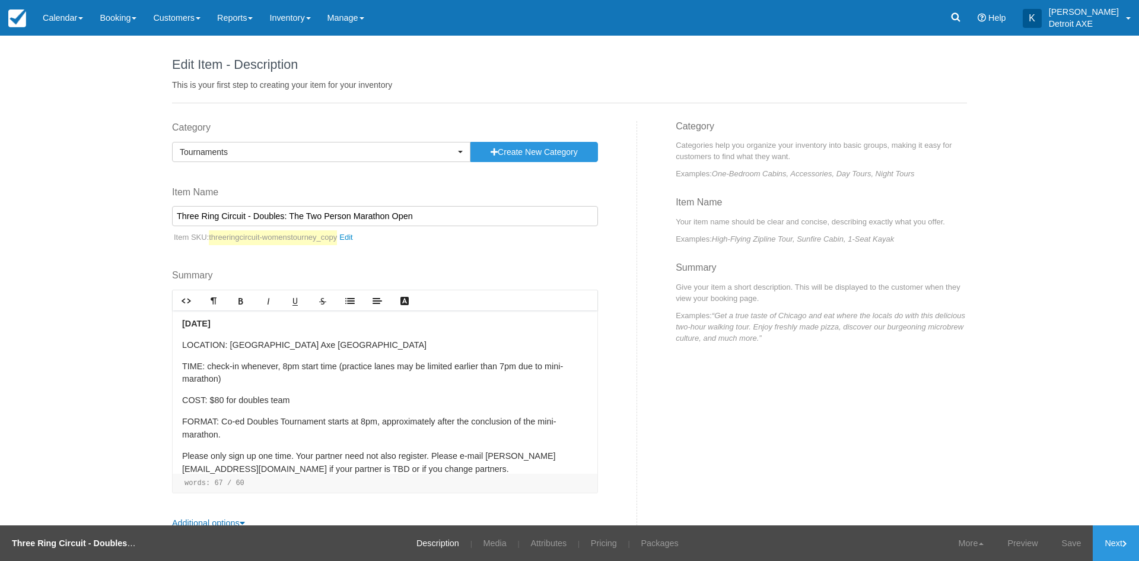
drag, startPoint x: 348, startPoint y: 214, endPoint x: 301, endPoint y: 217, distance: 47.0
click at [301, 217] on input "Three Ring Circuit - Doubles: The Two Person Marathon Open" at bounding box center [385, 216] width 426 height 20
drag, startPoint x: 361, startPoint y: 216, endPoint x: 375, endPoint y: 215, distance: 14.3
click at [361, 216] on input "Three Ring Circuit - Doubles: The Two Person Marathon Open" at bounding box center [385, 216] width 426 height 20
drag, startPoint x: 386, startPoint y: 214, endPoint x: 286, endPoint y: 217, distance: 100.3
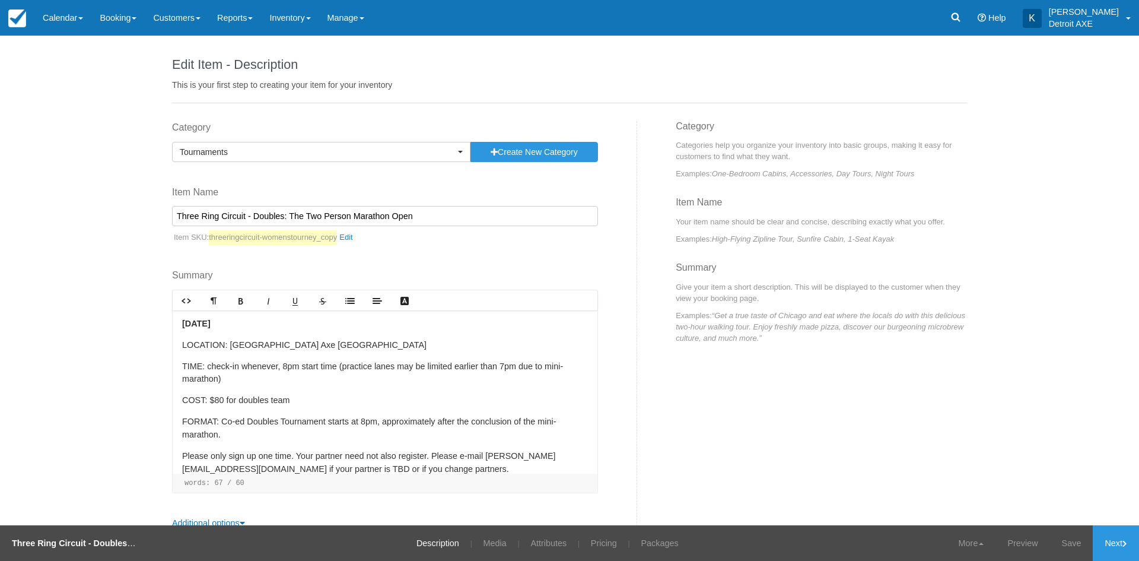
click at [286, 217] on input "Three Ring Circuit - Doubles: The Two Person Marathon Open" at bounding box center [385, 216] width 426 height 20
drag, startPoint x: 449, startPoint y: 218, endPoint x: 279, endPoint y: 218, distance: 169.7
click at [279, 218] on input "Three Ring Circuit - Doubles: The Two Person Marathon Open" at bounding box center [385, 216] width 426 height 20
type input "Three Ring Circuit - Doubles"
click at [427, 421] on p "FORMAT: Co-ed Doubles Tournament starts at 8pm, approximately after the conclus…" at bounding box center [385, 428] width 406 height 26
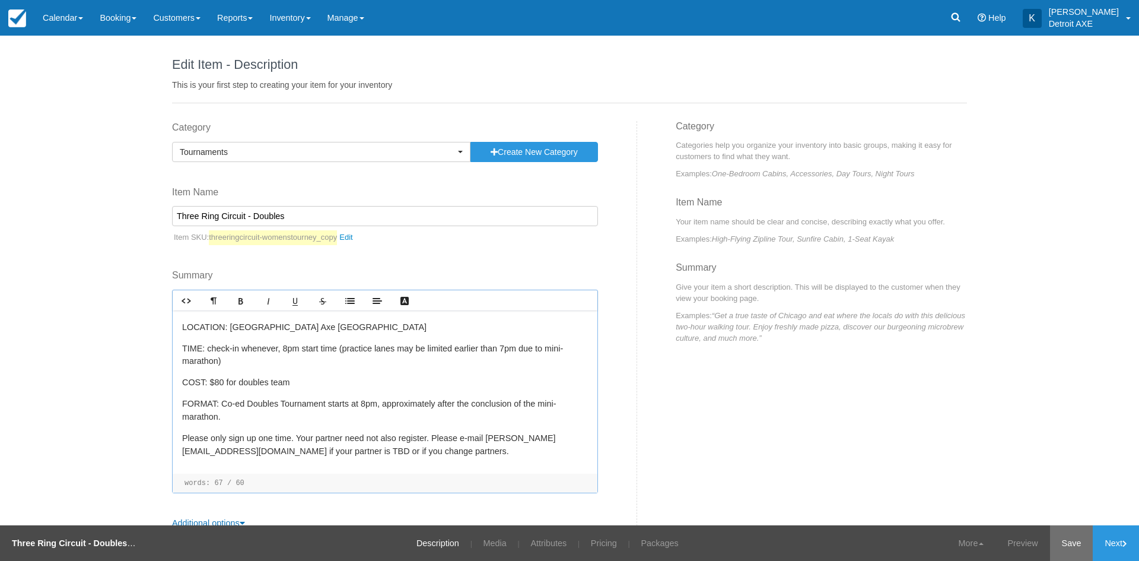
click at [1066, 544] on link "Save" at bounding box center [1071, 543] width 43 height 36
click at [311, 19] on link "Inventory" at bounding box center [290, 18] width 58 height 36
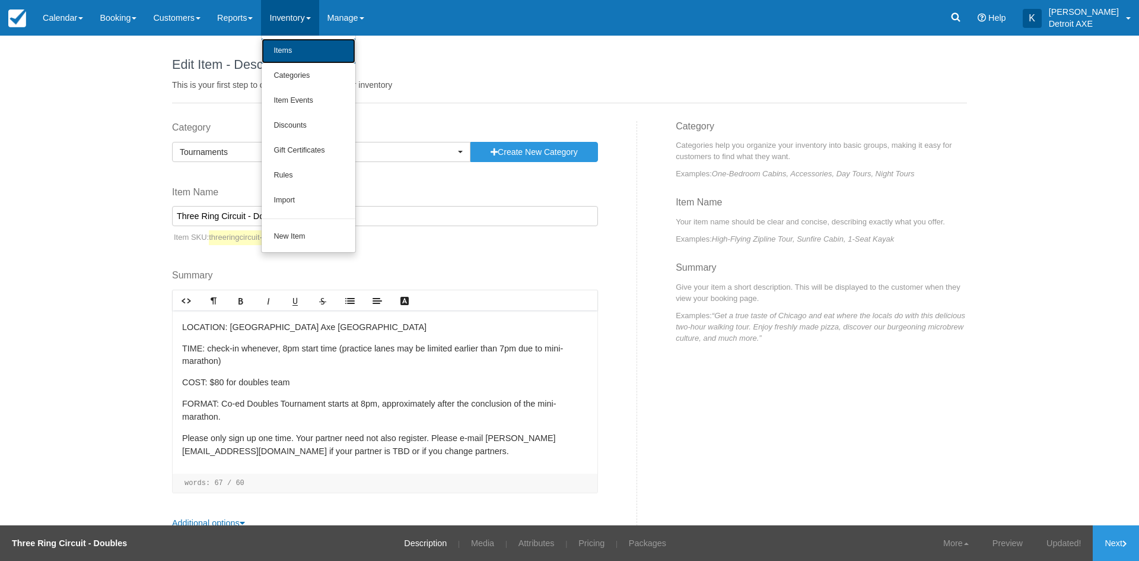
click at [311, 43] on link "Items" at bounding box center [309, 51] width 94 height 25
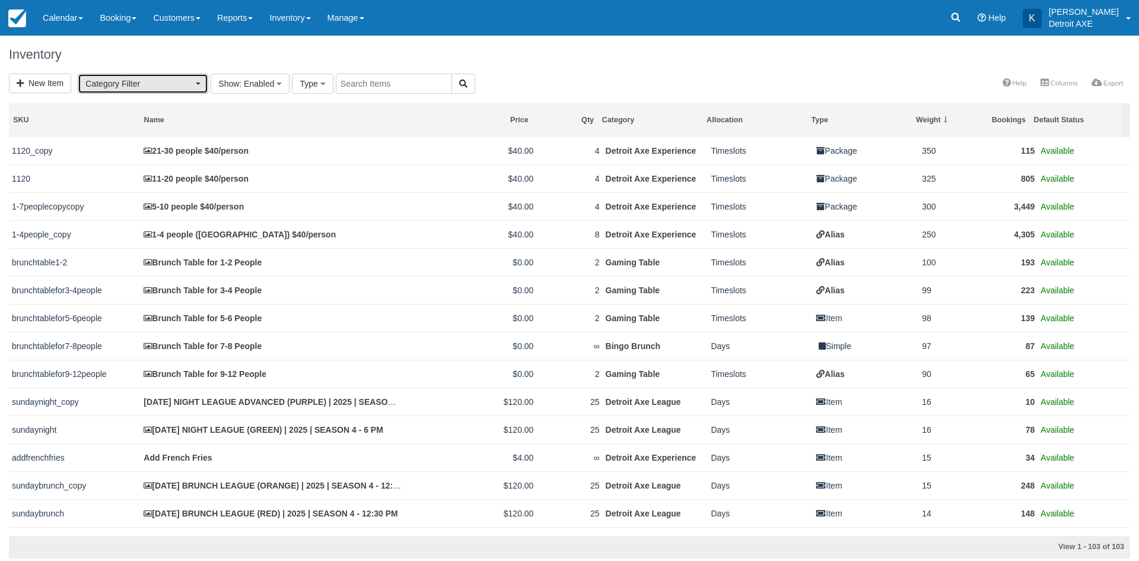
click at [198, 77] on button "Category Filter" at bounding box center [143, 84] width 131 height 20
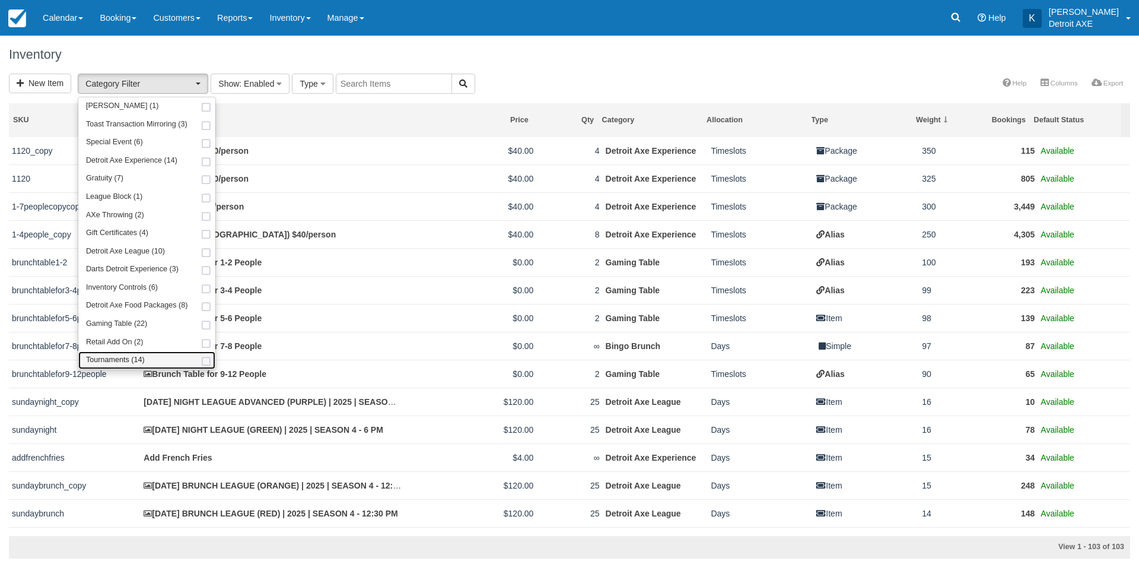
click at [180, 352] on link "Tournaments (14)" at bounding box center [146, 360] width 137 height 18
select select "13"
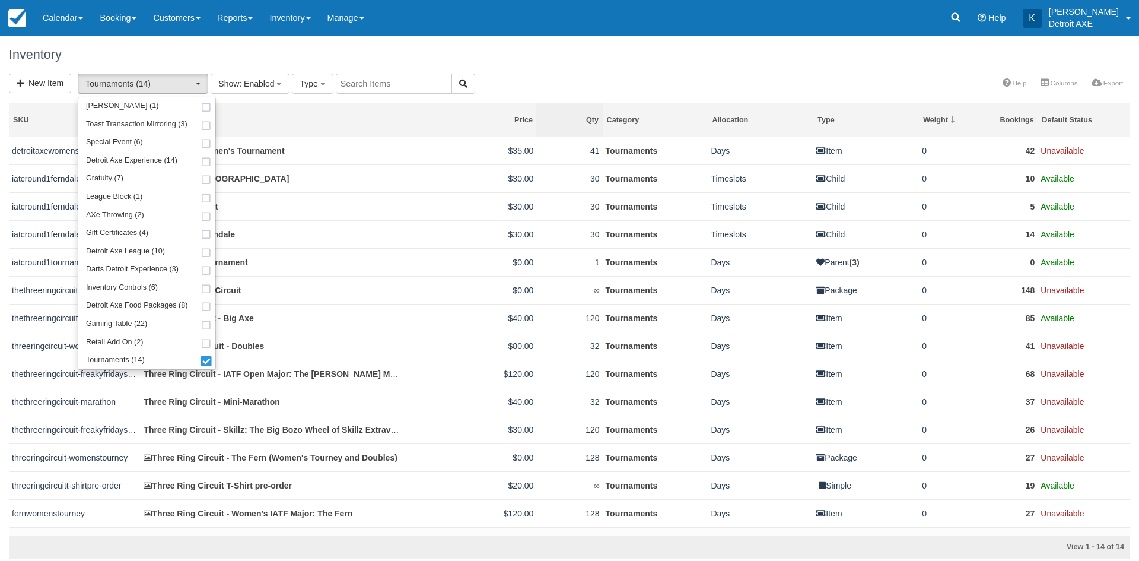
click at [551, 103] on th "Qty" at bounding box center [569, 120] width 66 height 34
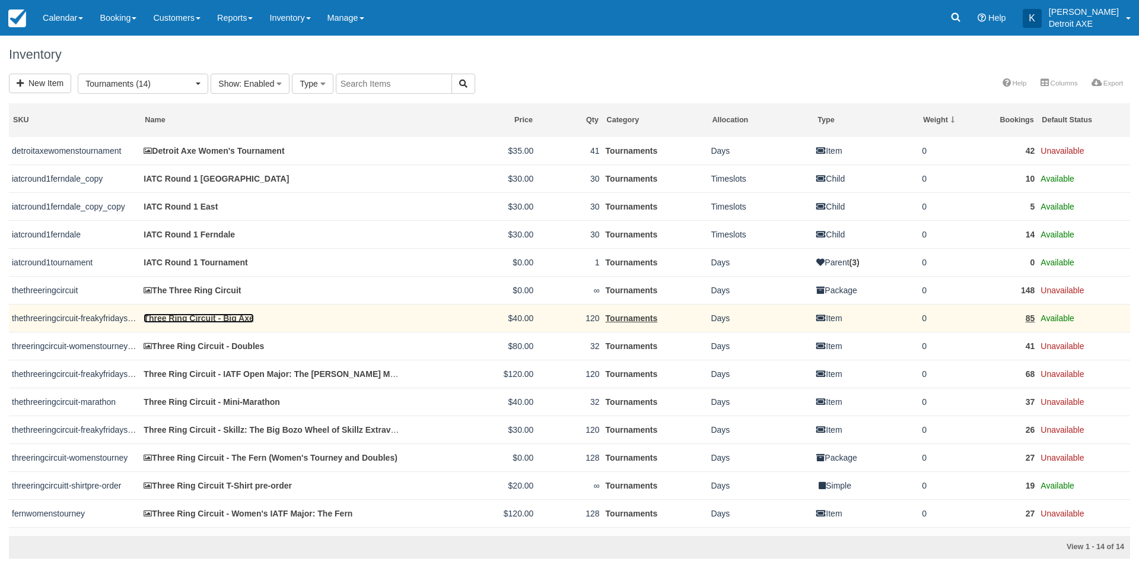
click at [237, 319] on link "Three Ring Circuit - Big Axe" at bounding box center [199, 317] width 110 height 9
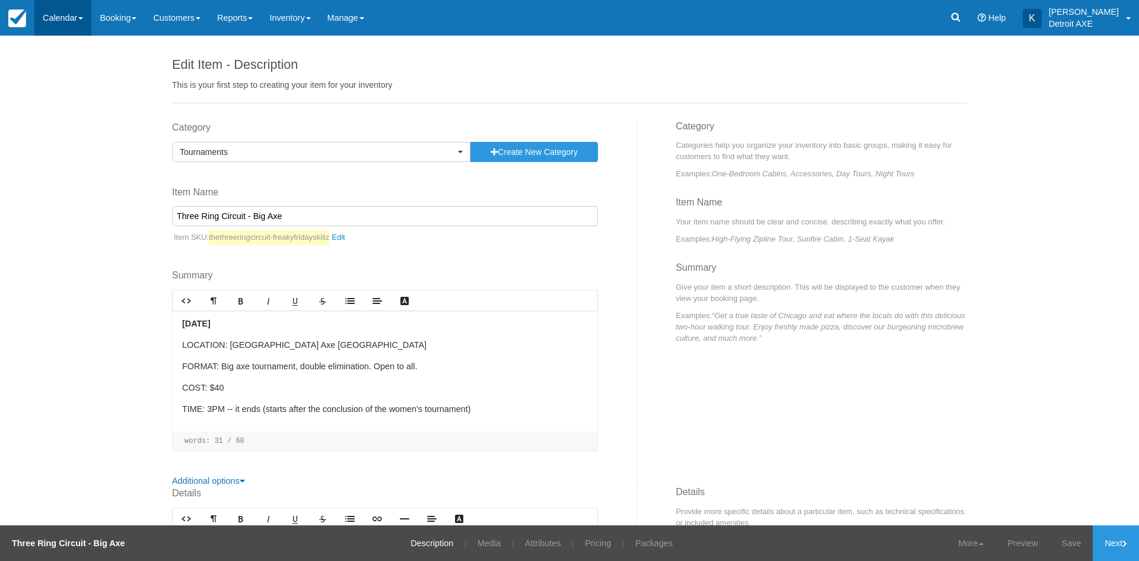
click at [59, 12] on link "Calendar" at bounding box center [62, 18] width 57 height 36
click at [87, 155] on link "Day" at bounding box center [82, 162] width 94 height 25
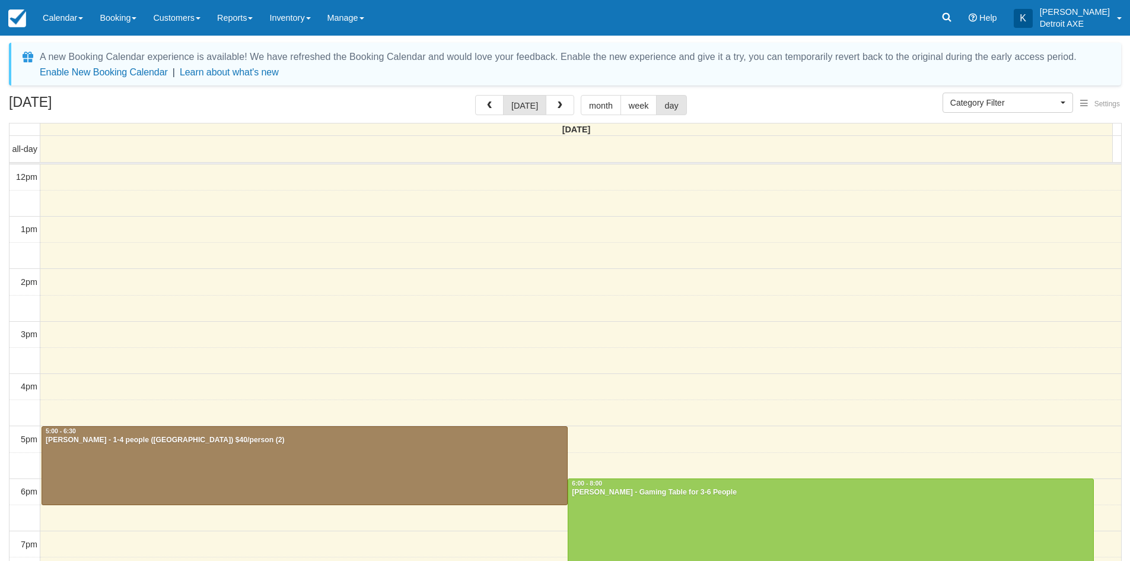
select select
